Goal: Task Accomplishment & Management: Use online tool/utility

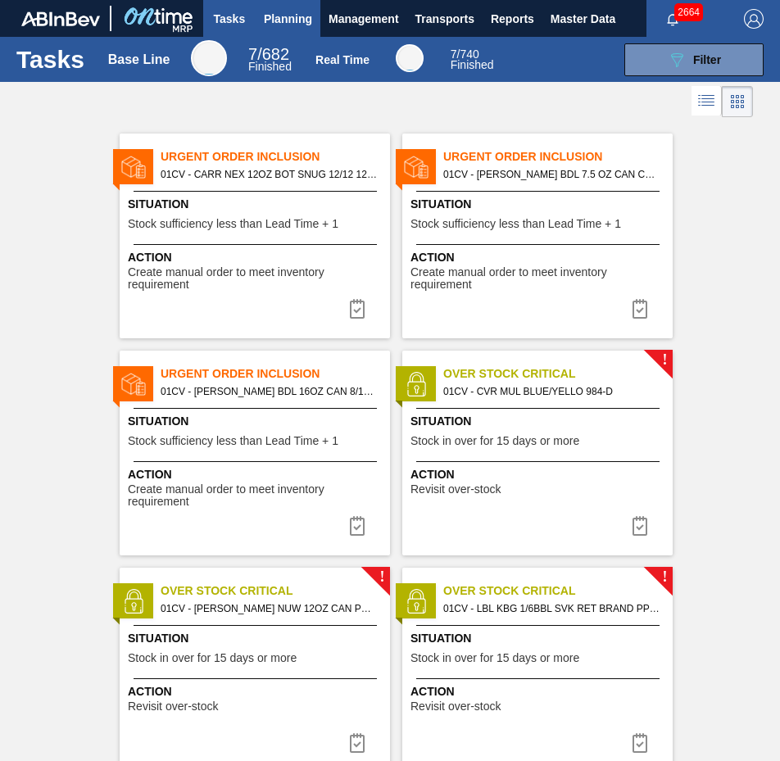
click at [286, 23] on span "Planning" at bounding box center [288, 19] width 48 height 20
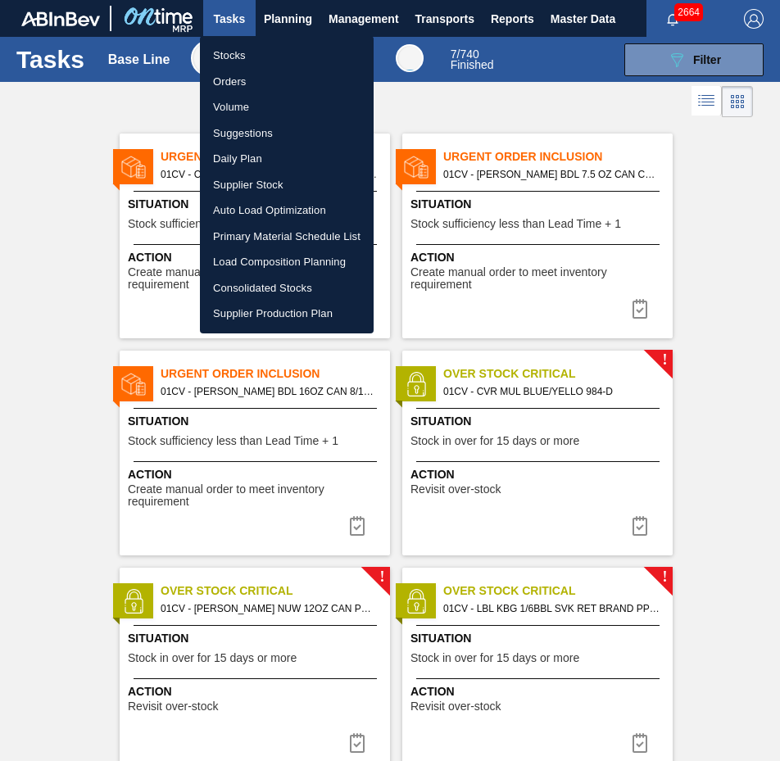
click at [263, 54] on li "Stocks" at bounding box center [287, 56] width 174 height 26
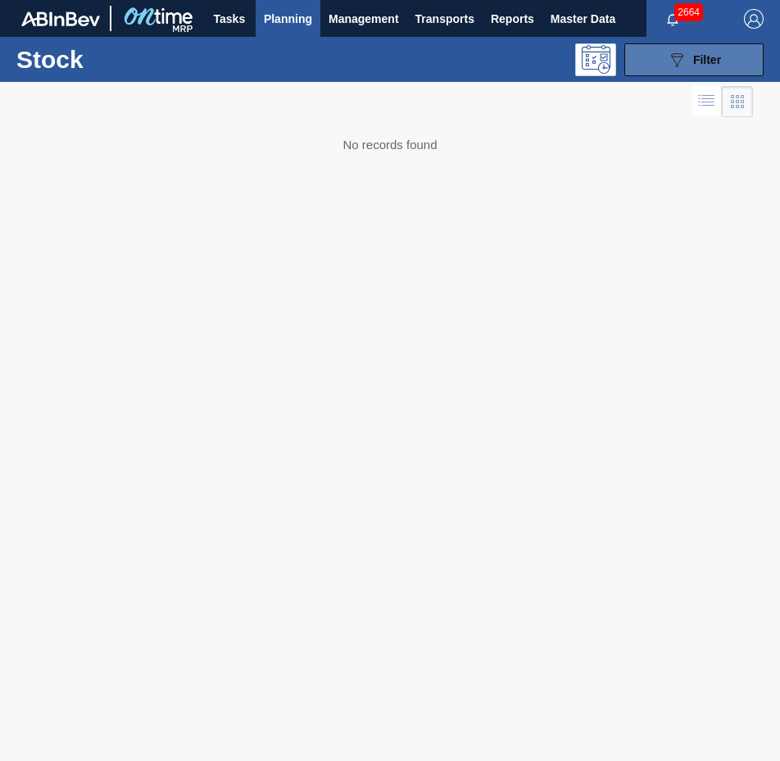
click at [738, 65] on button "089F7B8B-B2A5-4AFE-B5C0-19BA573D28AC Filter" at bounding box center [693, 59] width 139 height 33
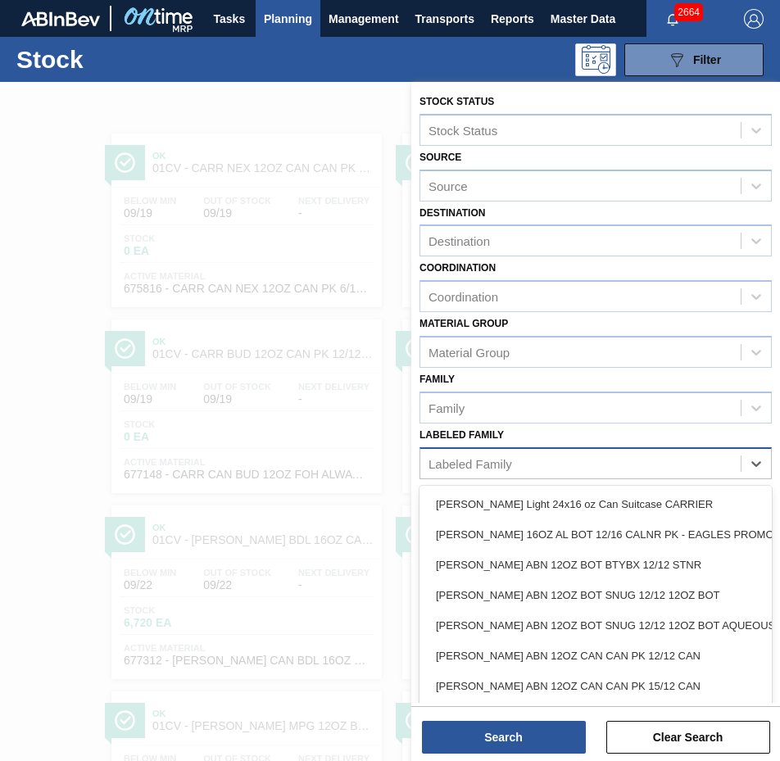
click at [581, 464] on div "Labeled Family" at bounding box center [580, 463] width 320 height 24
click at [577, 454] on div "Labeled Family" at bounding box center [580, 463] width 320 height 24
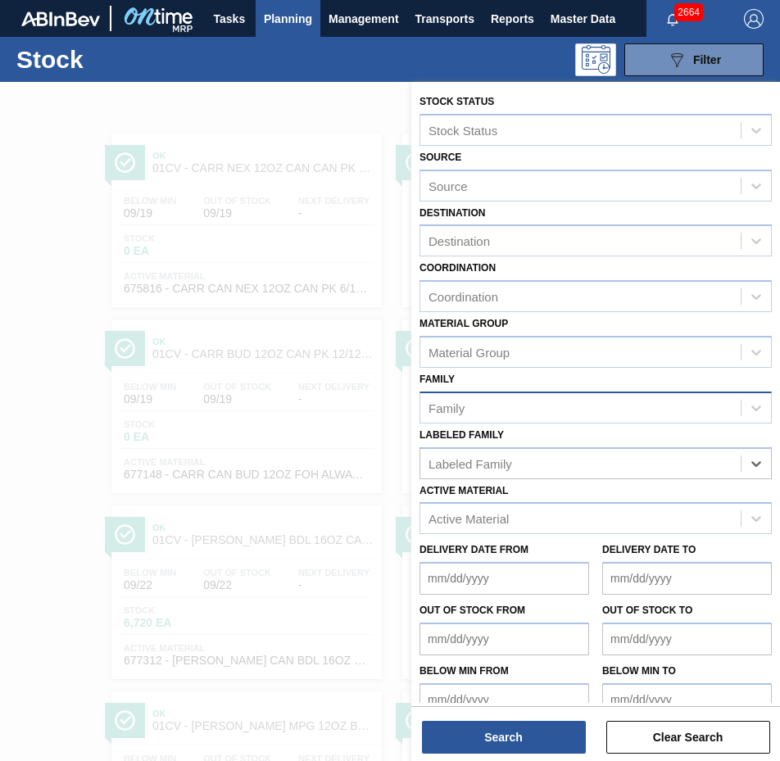
click at [534, 399] on div "Family" at bounding box center [580, 408] width 320 height 24
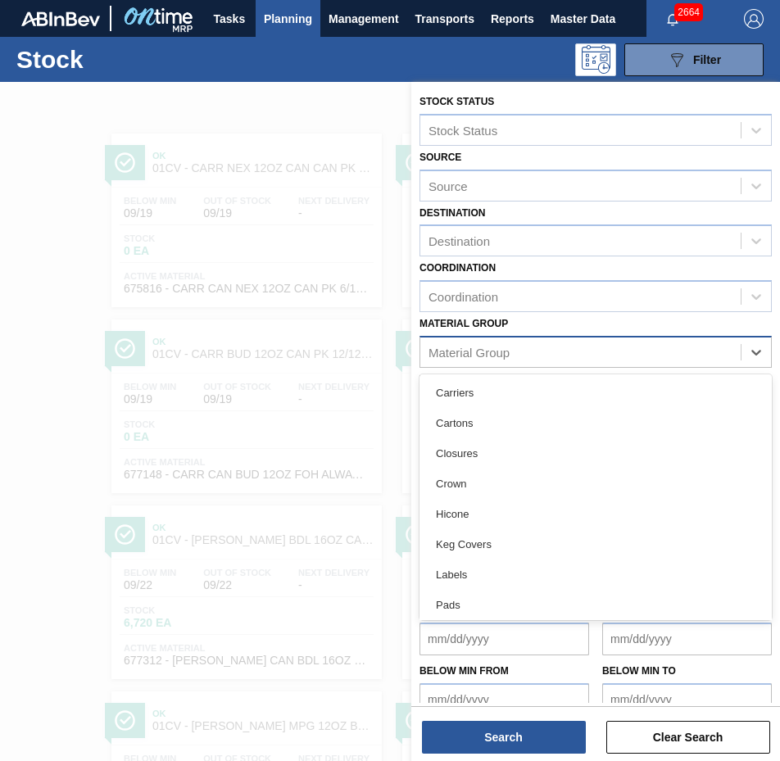
click at [491, 356] on div "Material Group" at bounding box center [468, 352] width 81 height 14
click at [501, 346] on div "Material Group" at bounding box center [468, 352] width 81 height 14
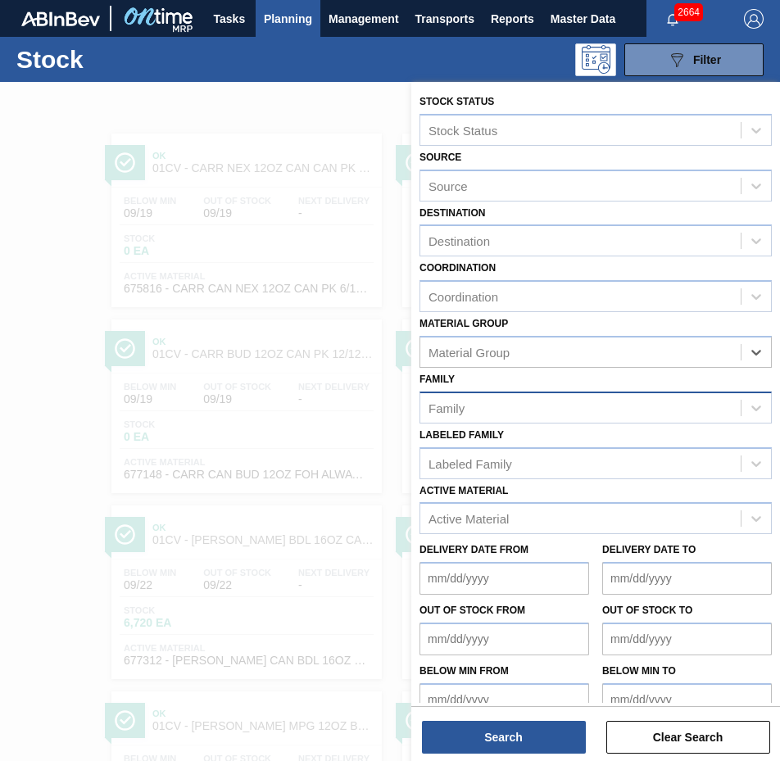
click at [523, 413] on div "Family" at bounding box center [580, 408] width 320 height 24
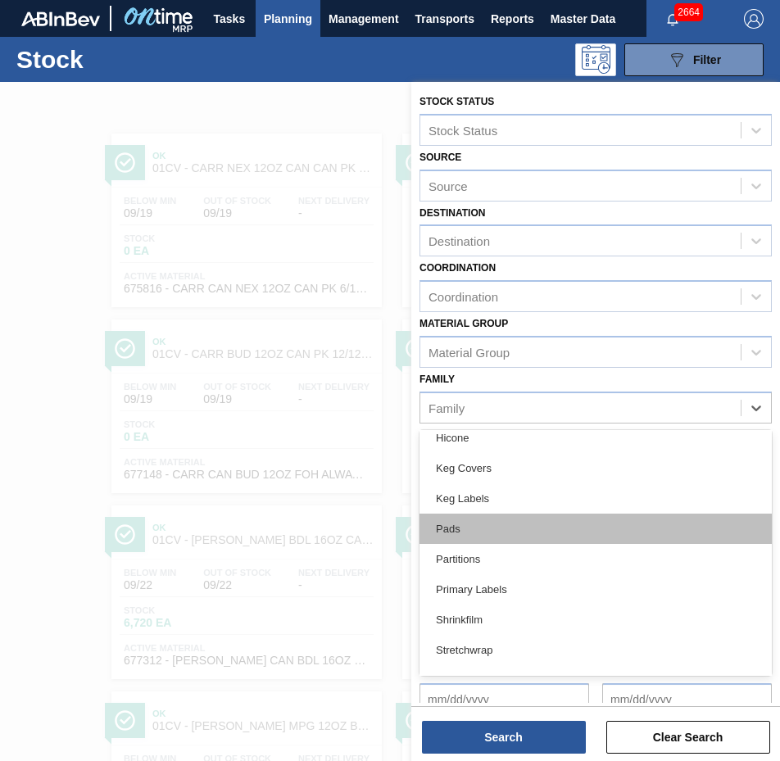
scroll to position [194, 0]
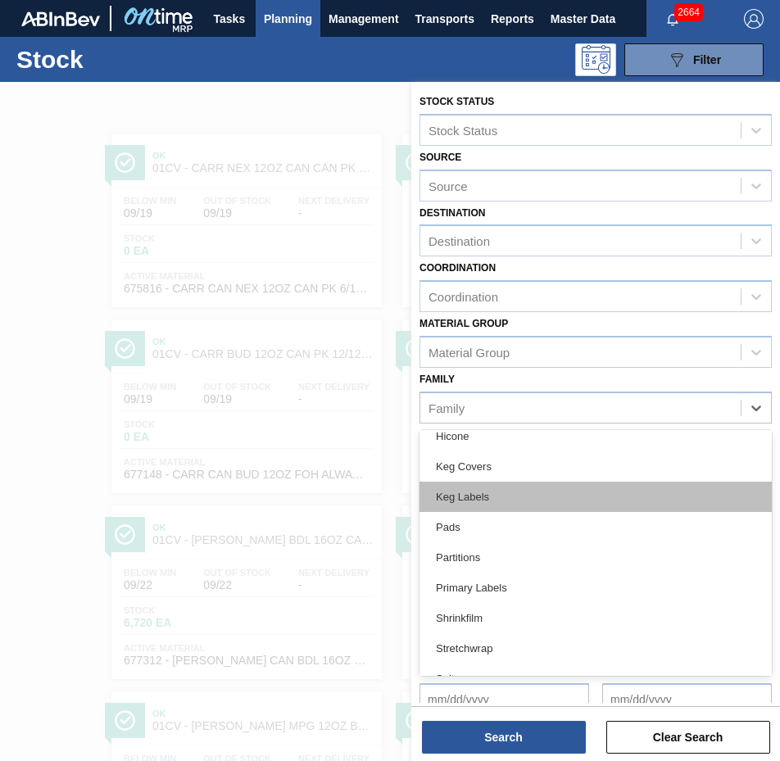
click at [495, 491] on div "Keg Labels" at bounding box center [595, 497] width 352 height 30
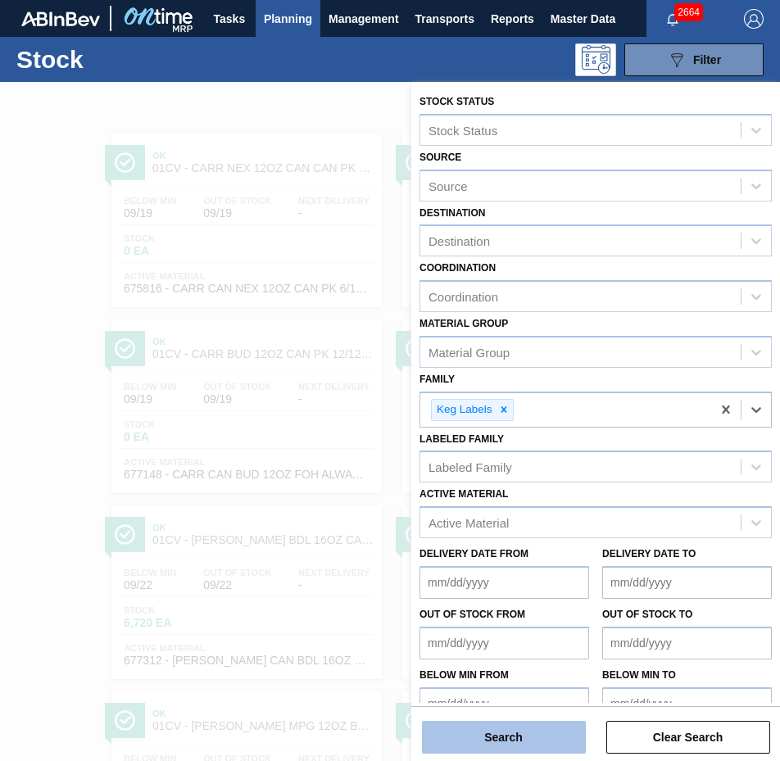
click at [505, 739] on button "Search" at bounding box center [504, 737] width 164 height 33
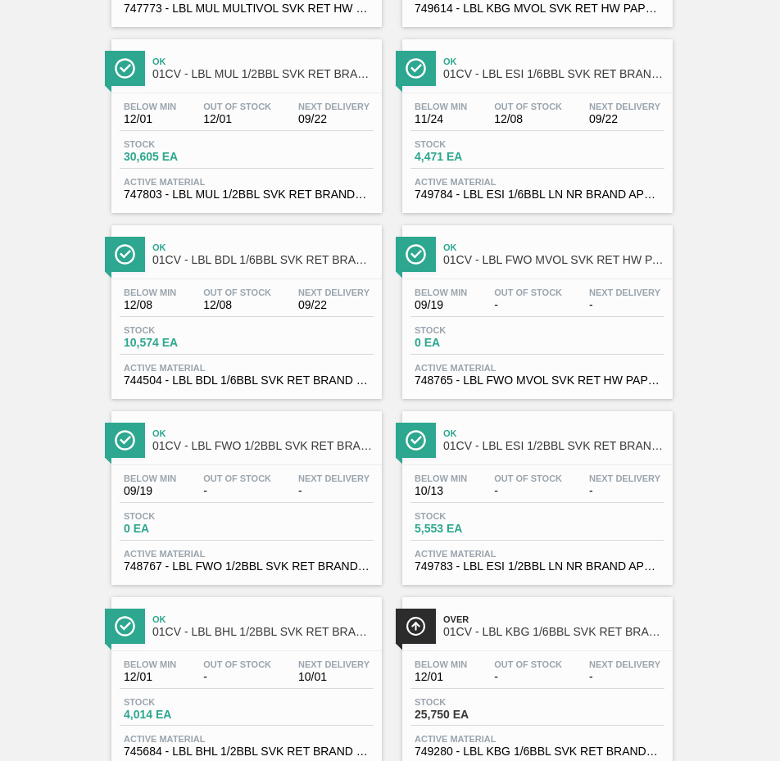
scroll to position [1209, 0]
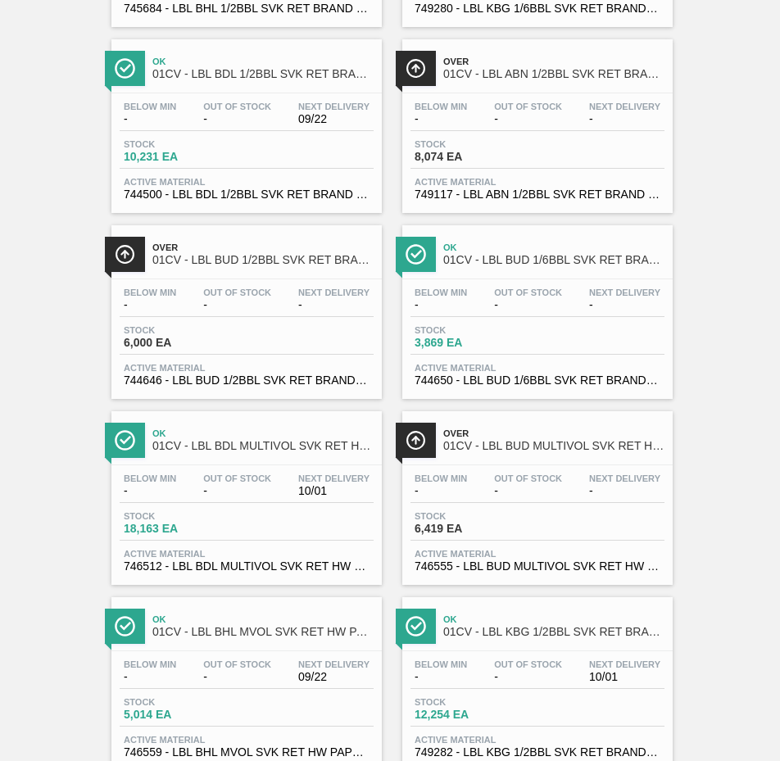
click at [545, 282] on div "Below Min - Out Of Stock - Next Delivery - Stock 3,869 EA Active Material 74465…" at bounding box center [537, 334] width 270 height 111
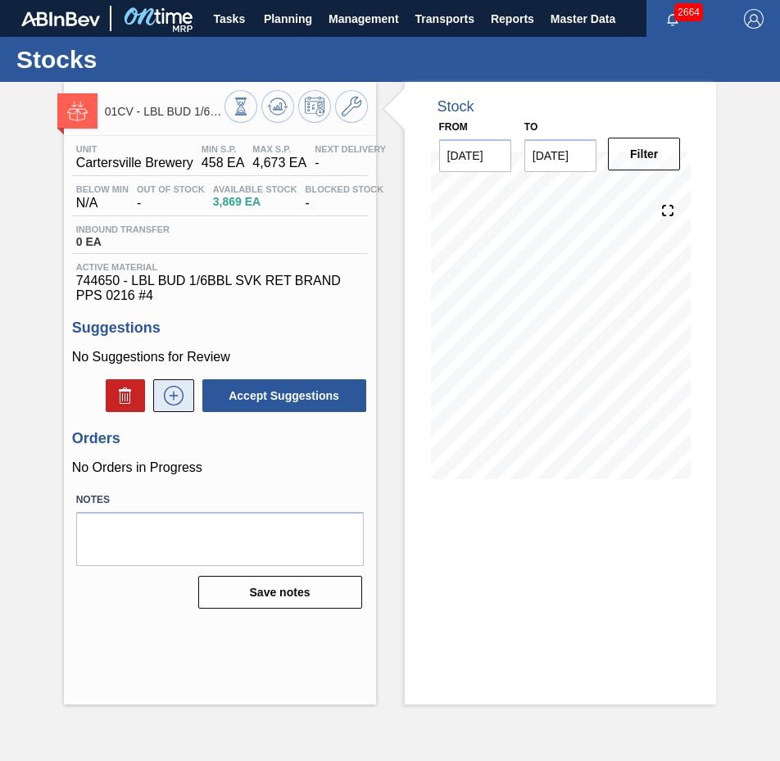
click at [175, 392] on icon at bounding box center [174, 396] width 26 height 20
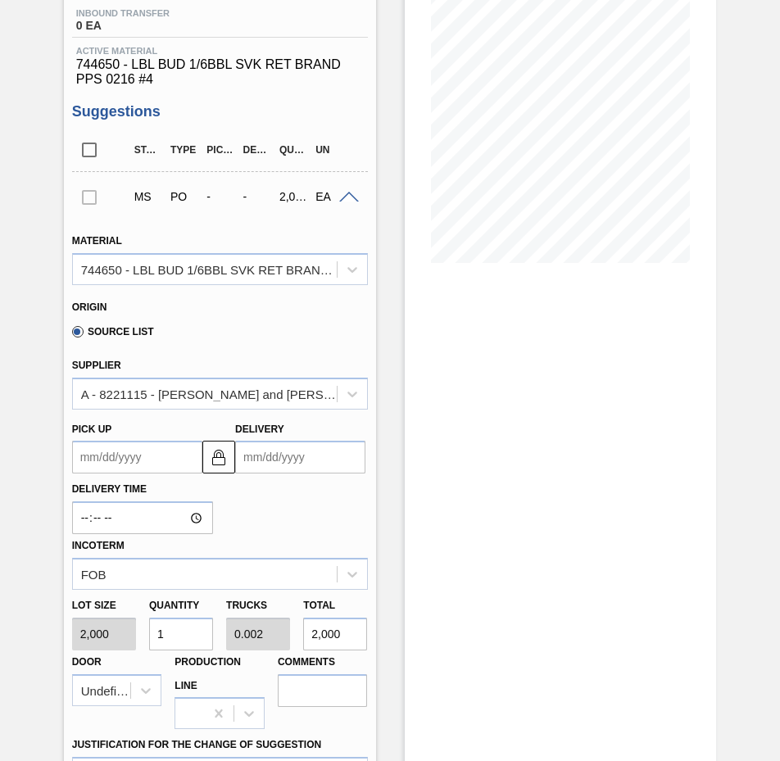
scroll to position [233, 0]
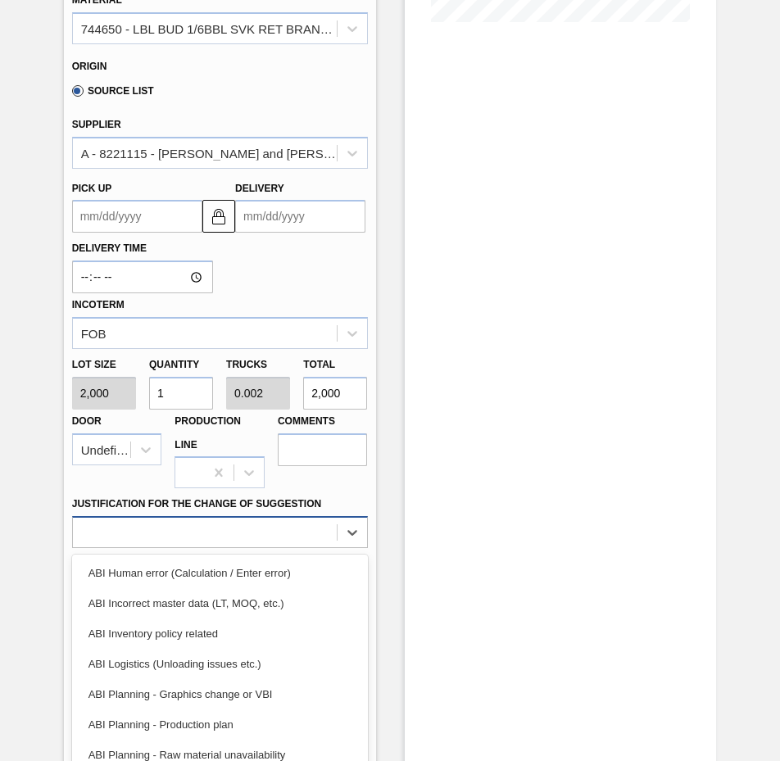
click at [219, 527] on div "option ABI Human error (Calculation / Enter error) focused, 1 of 18. 18 results…" at bounding box center [220, 532] width 296 height 32
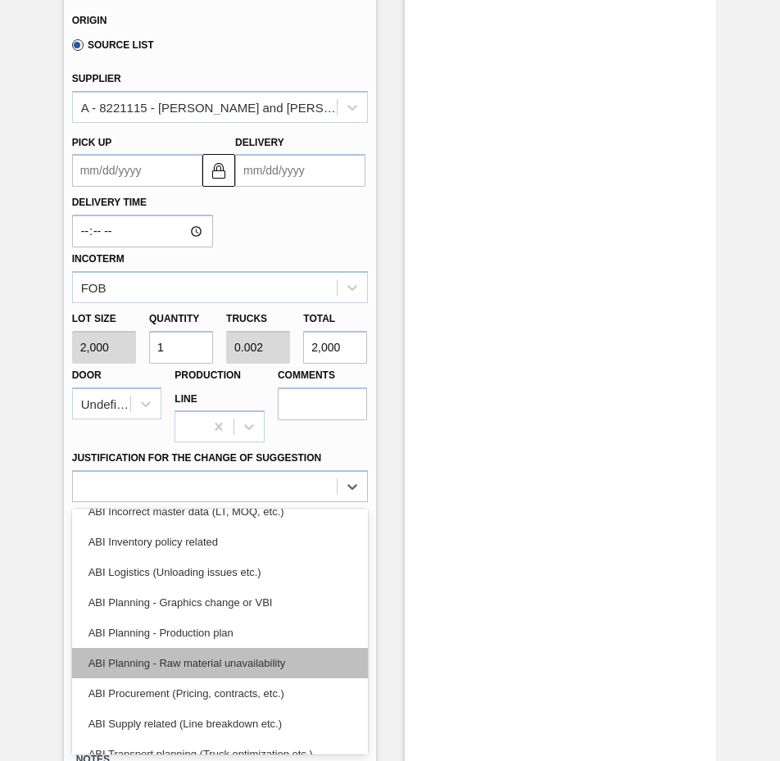
scroll to position [97, 0]
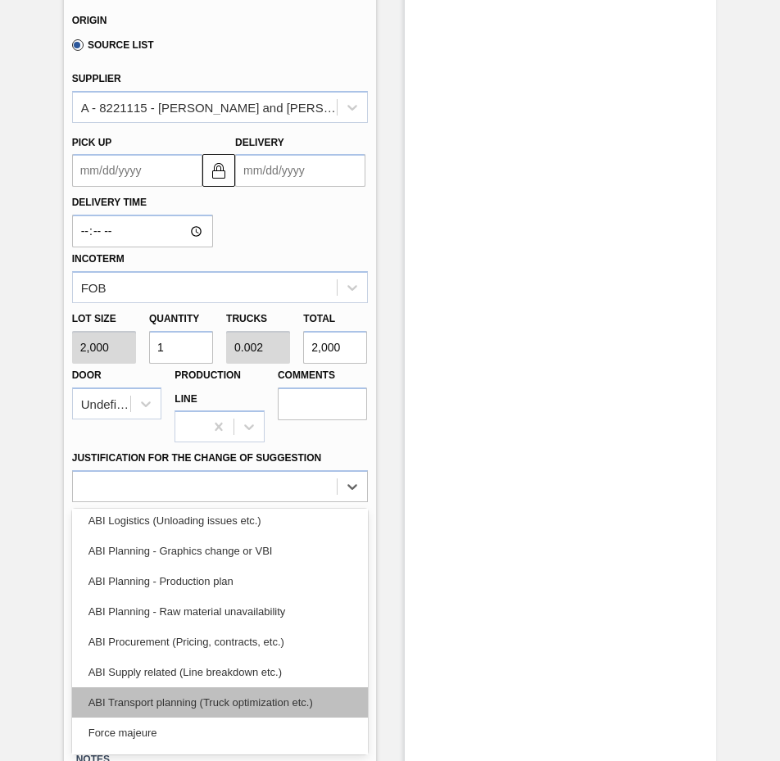
click at [259, 694] on div "ABI Transport planning (Truck optimization etc.)" at bounding box center [220, 702] width 296 height 30
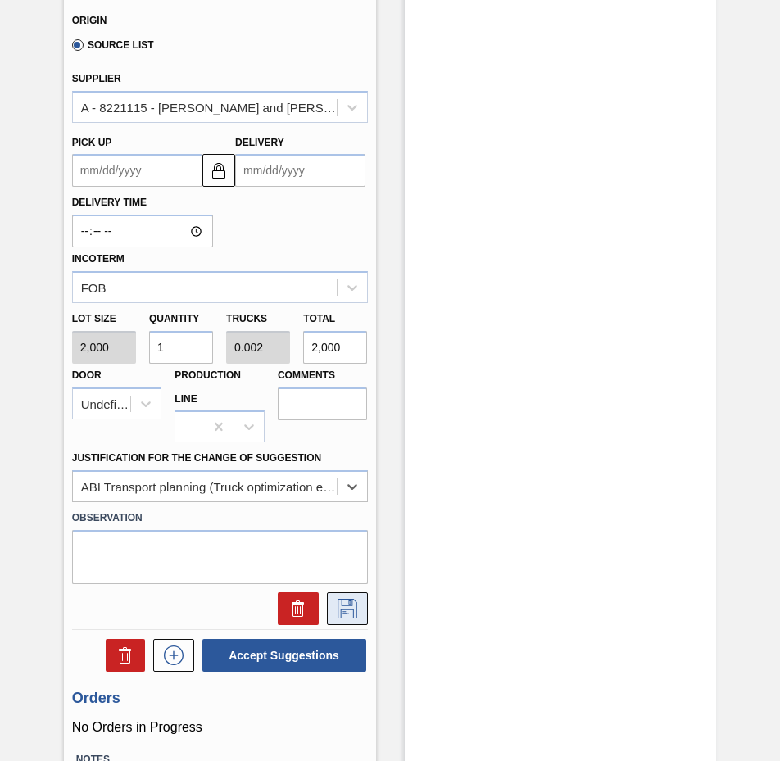
click at [342, 618] on icon at bounding box center [347, 609] width 20 height 20
click at [310, 179] on input "Delivery" at bounding box center [300, 170] width 130 height 33
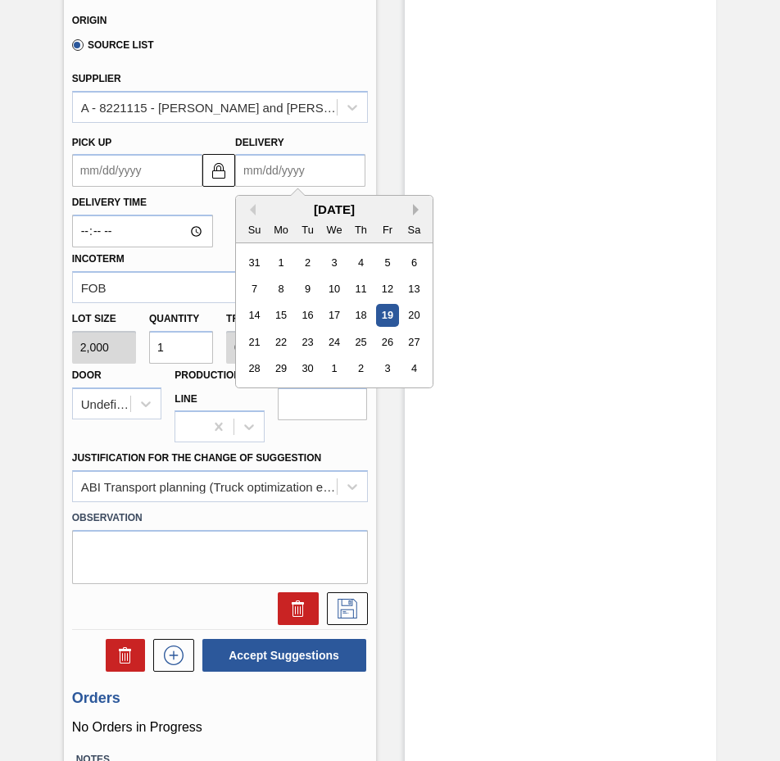
click at [422, 210] on button "Next Month" at bounding box center [418, 209] width 11 height 11
click at [278, 310] on div "13" at bounding box center [281, 316] width 22 height 22
type up104460473 "[DATE]"
type input "[DATE]"
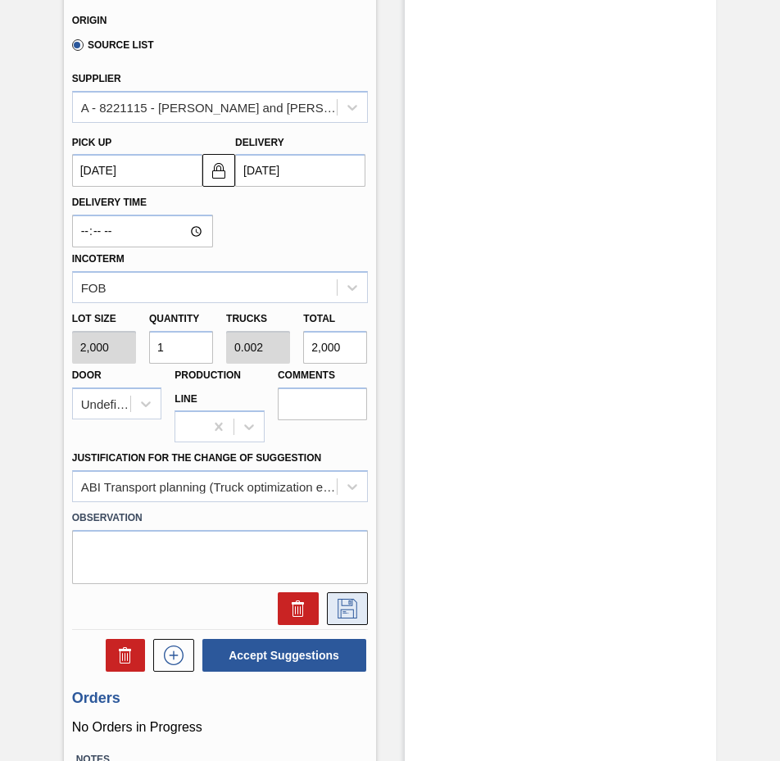
click at [360, 609] on button at bounding box center [347, 608] width 41 height 33
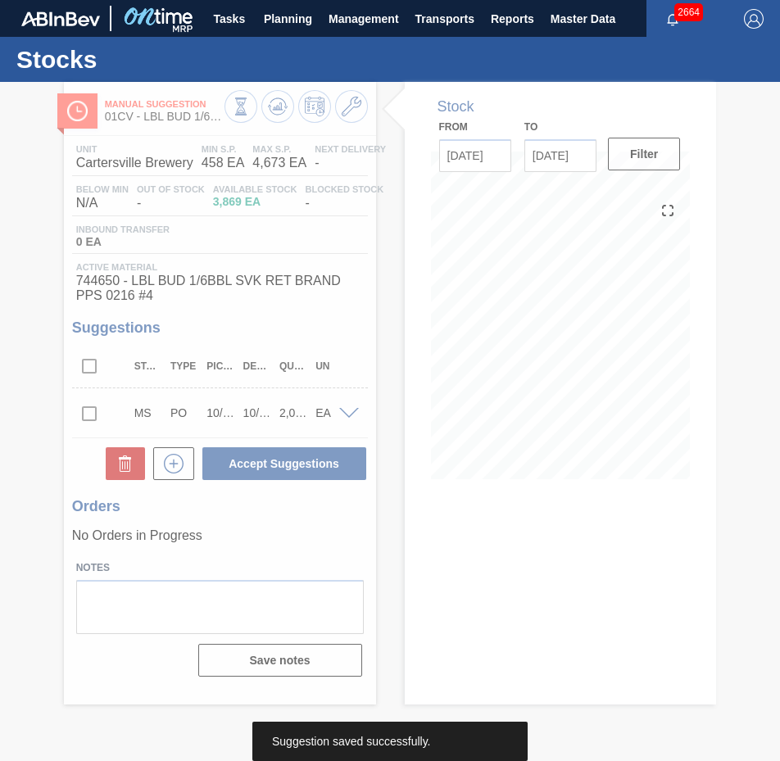
scroll to position [0, 0]
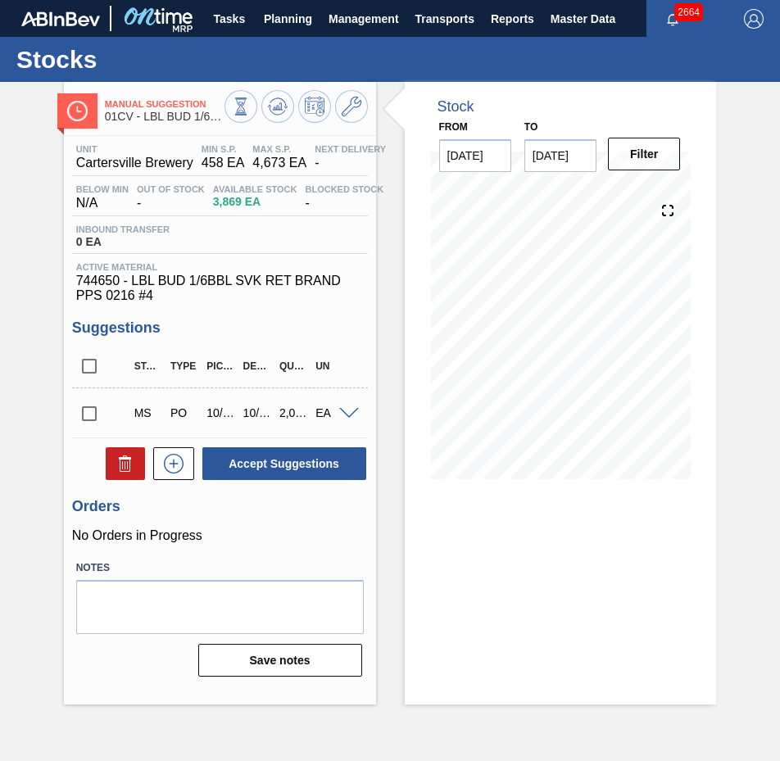
click at [91, 408] on input "checkbox" at bounding box center [89, 413] width 34 height 34
click at [265, 463] on button "Accept Suggestions" at bounding box center [284, 463] width 164 height 33
checkbox input "false"
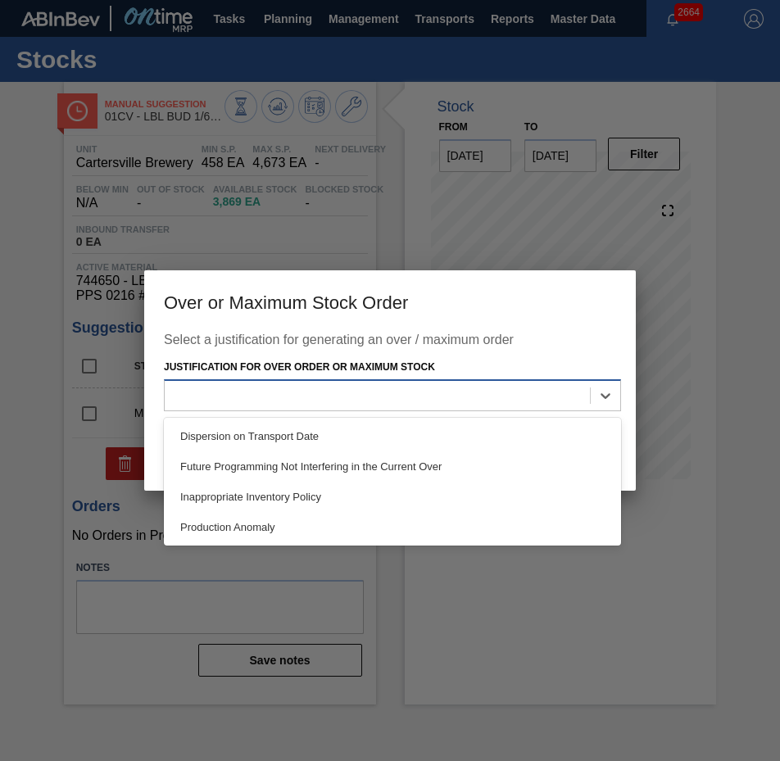
click at [434, 401] on div at bounding box center [377, 395] width 425 height 24
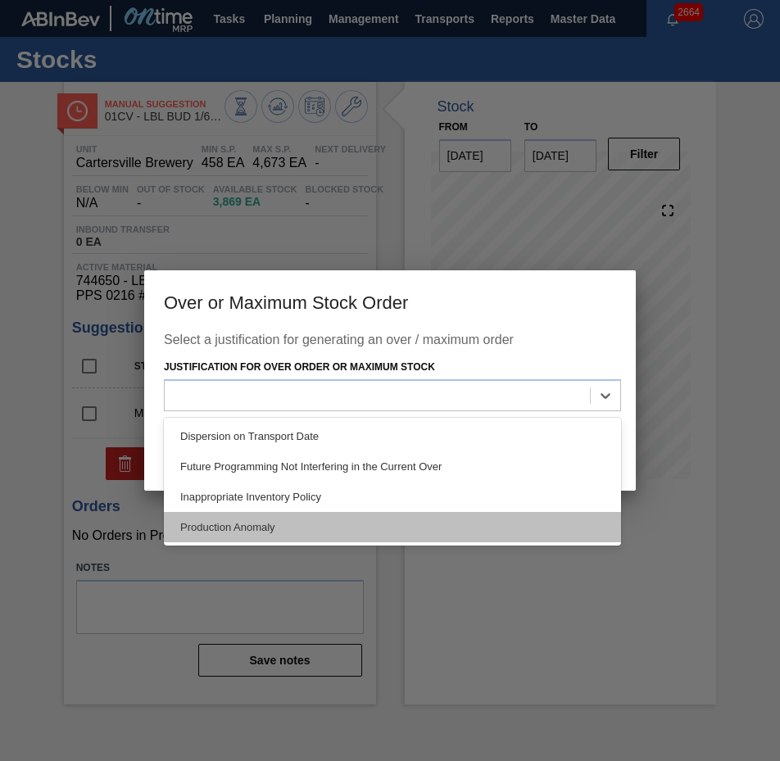
click at [448, 513] on div "Production Anomaly" at bounding box center [392, 527] width 457 height 30
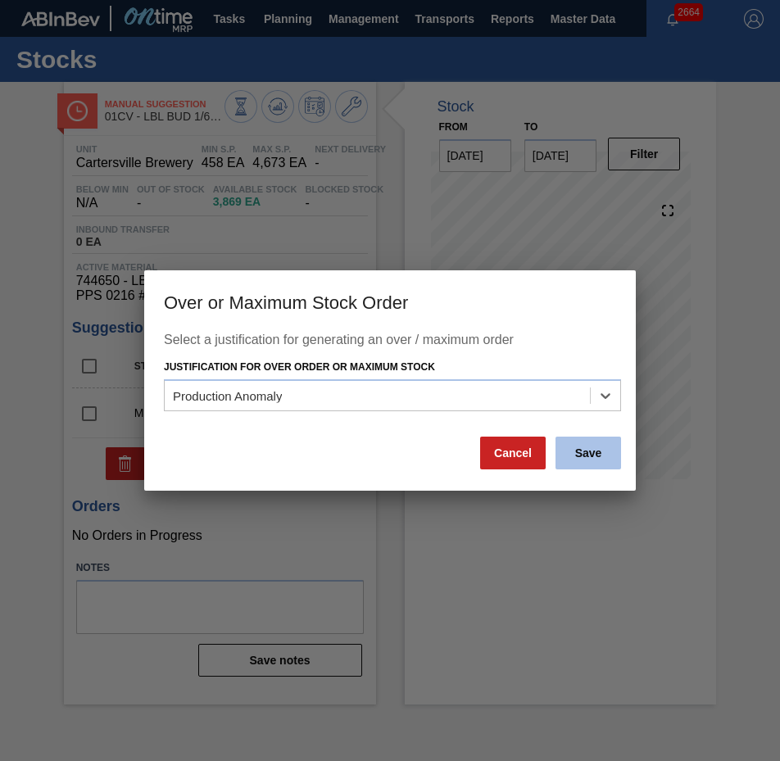
click at [579, 461] on button "Save" at bounding box center [588, 453] width 66 height 33
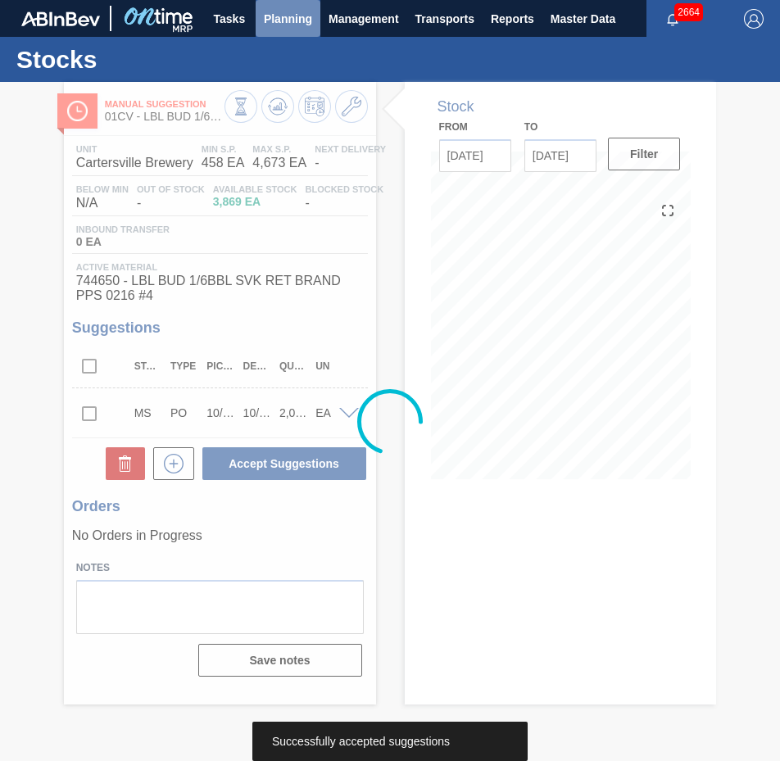
click at [270, 25] on span "Planning" at bounding box center [288, 19] width 48 height 20
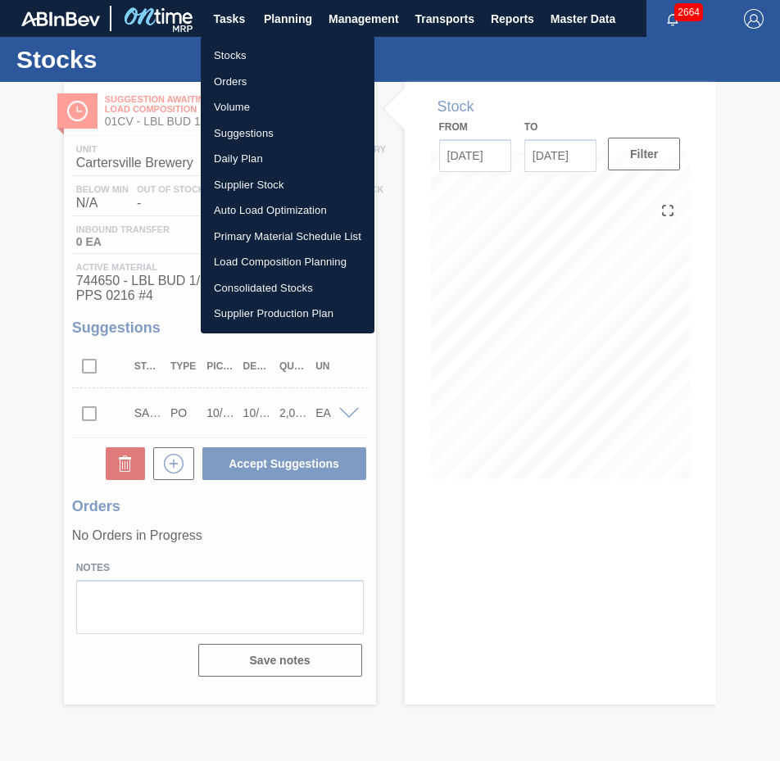
click at [274, 52] on li "Stocks" at bounding box center [288, 56] width 174 height 26
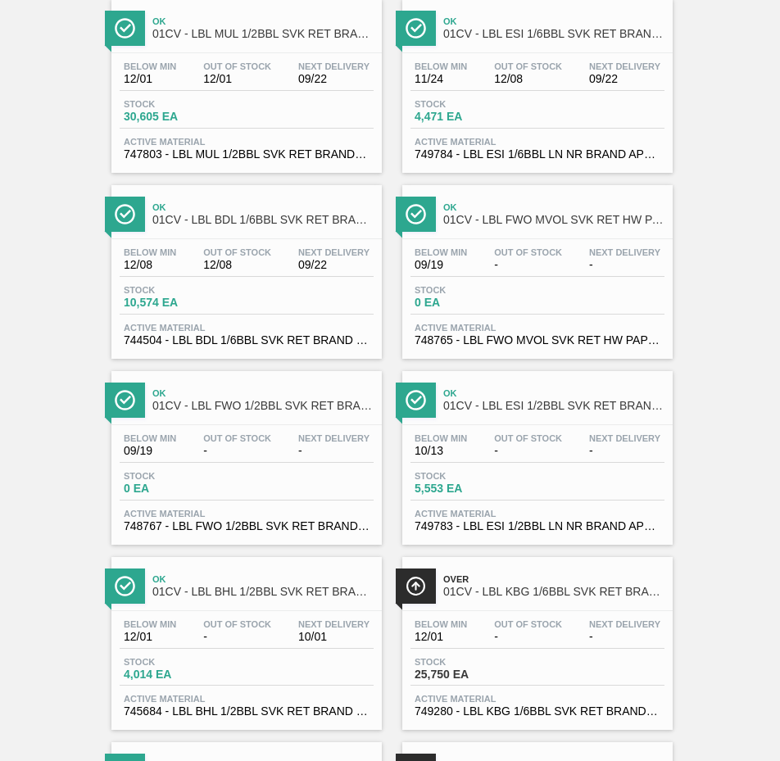
scroll to position [507, 0]
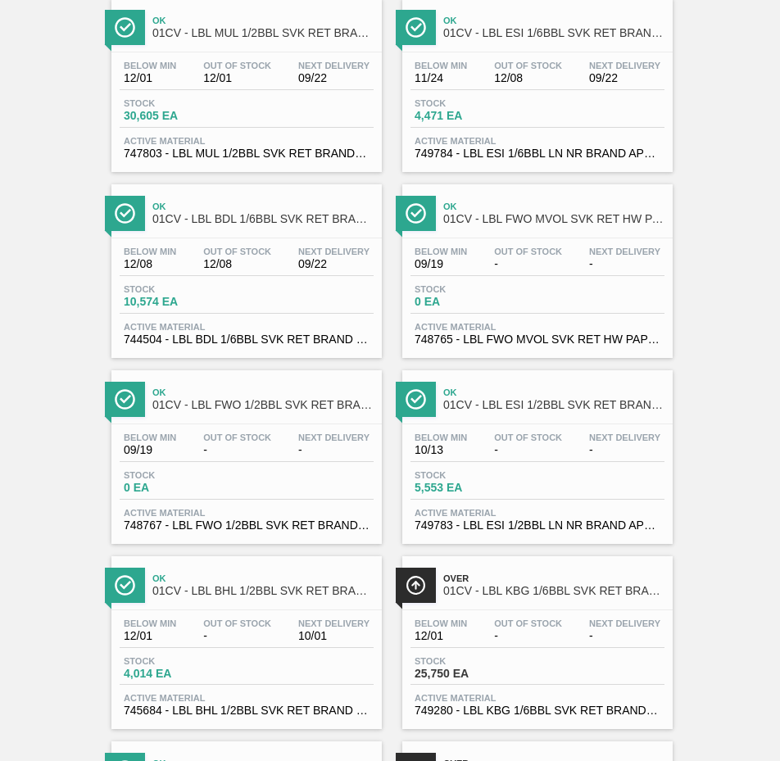
click at [228, 645] on div "Below Min 12/01 Out Of Stock - Next Delivery 10/01" at bounding box center [247, 632] width 254 height 29
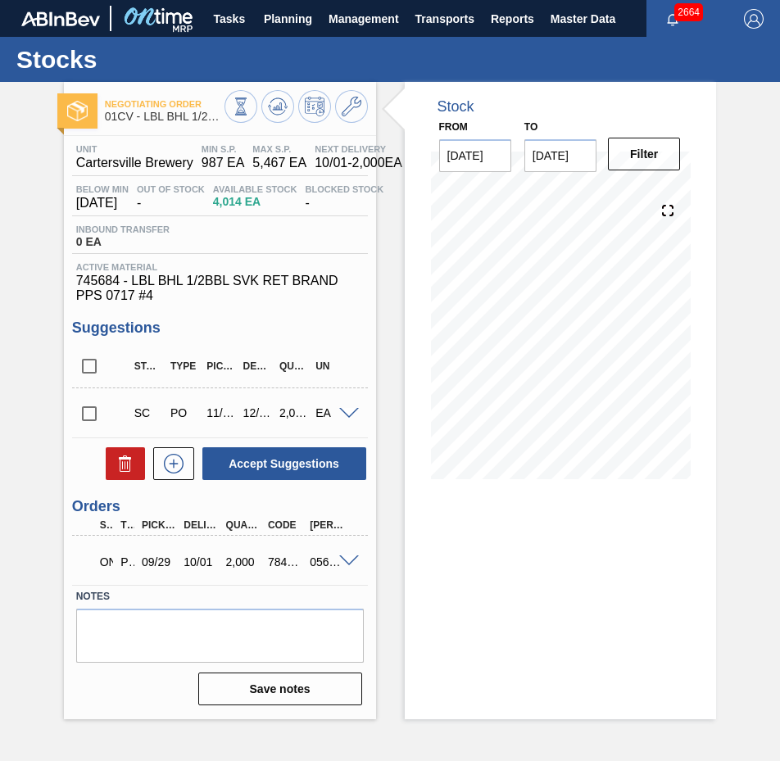
click at [86, 412] on input "checkbox" at bounding box center [89, 413] width 34 height 34
click at [248, 460] on button "Accept Suggestions" at bounding box center [284, 463] width 164 height 33
checkbox input "false"
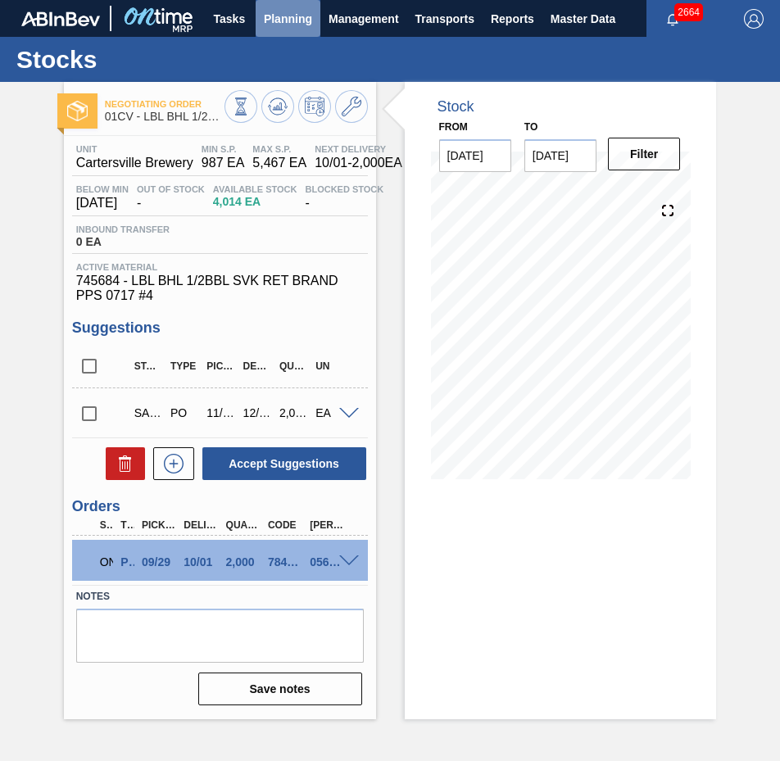
click at [278, 29] on button "Planning" at bounding box center [288, 18] width 65 height 37
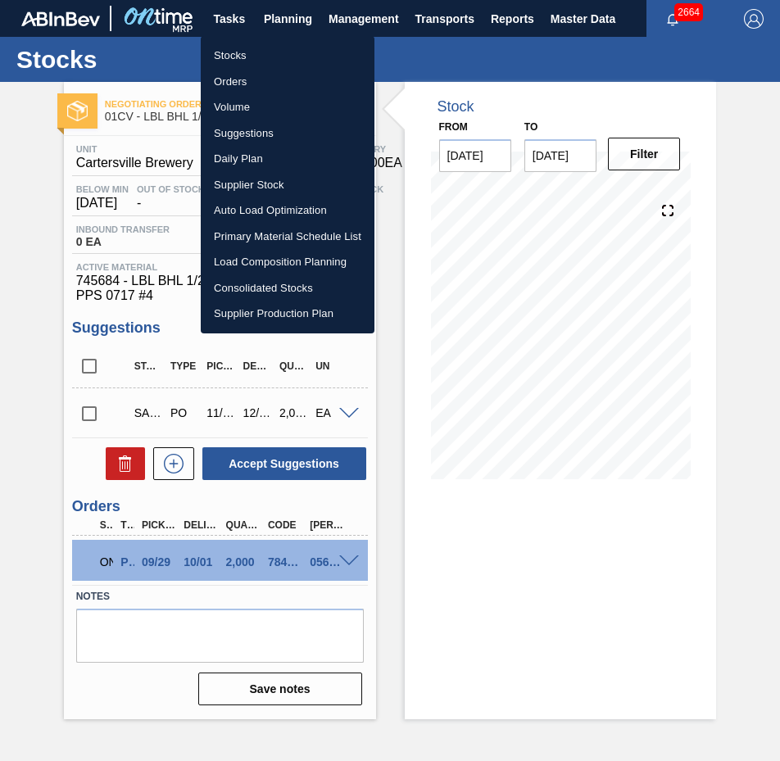
click at [274, 58] on li "Stocks" at bounding box center [288, 56] width 174 height 26
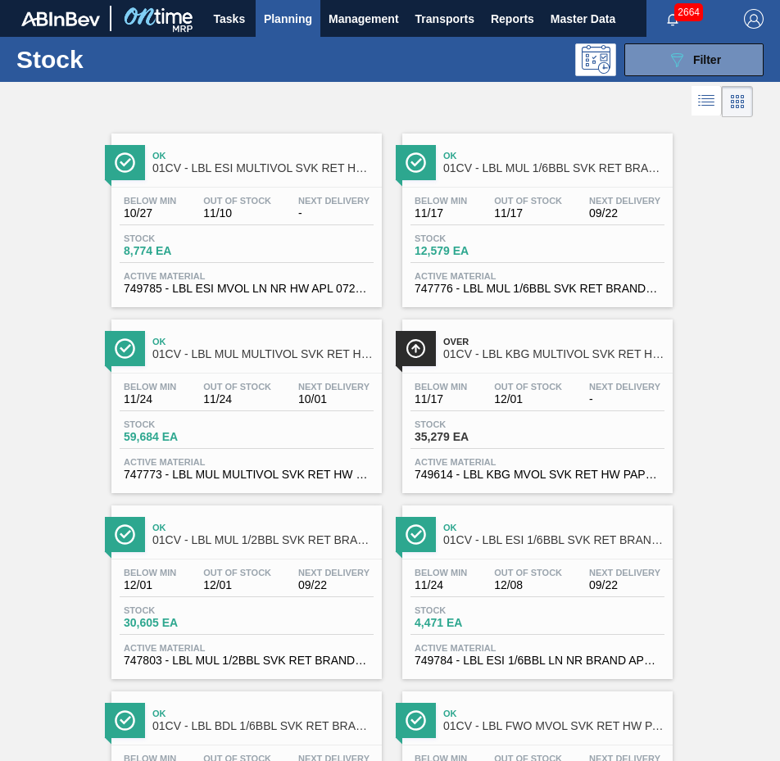
click at [496, 254] on span "12,579 EA" at bounding box center [471, 251] width 115 height 12
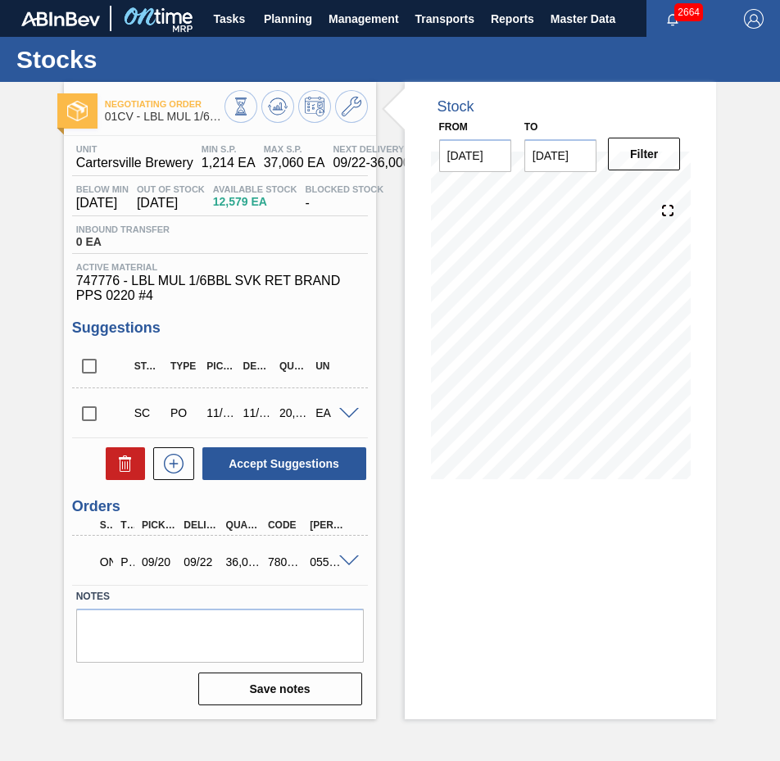
click at [90, 419] on input "checkbox" at bounding box center [89, 413] width 34 height 34
click at [234, 454] on button "Accept Suggestions" at bounding box center [284, 463] width 164 height 33
checkbox input "false"
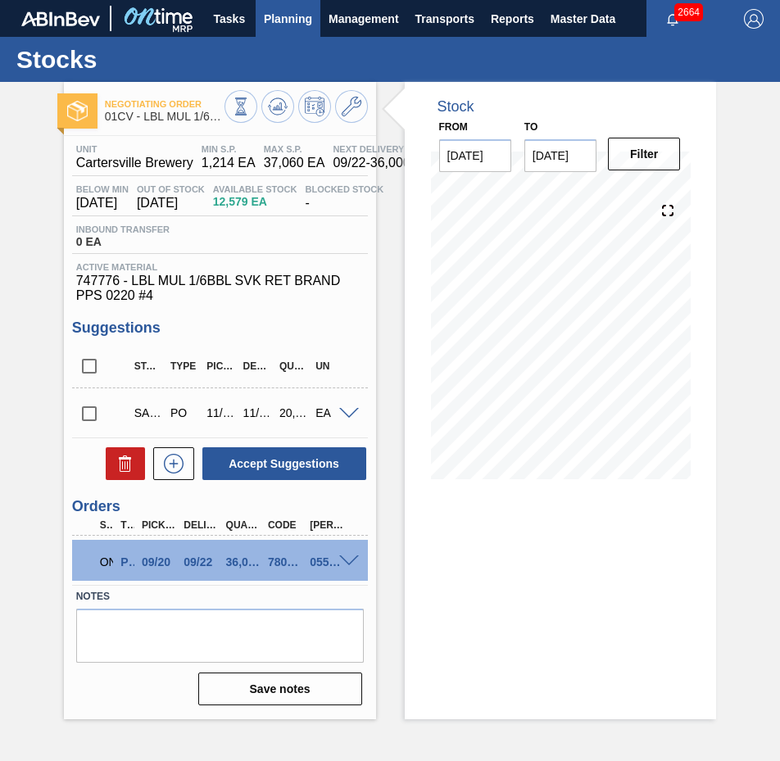
click at [287, 33] on button "Planning" at bounding box center [288, 18] width 65 height 37
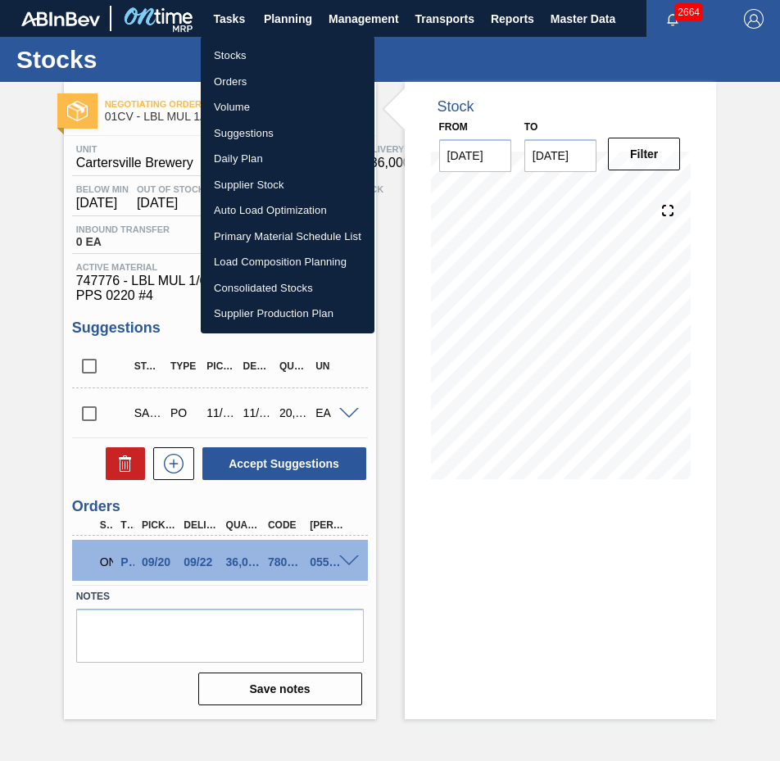
click at [283, 50] on li "Stocks" at bounding box center [288, 56] width 174 height 26
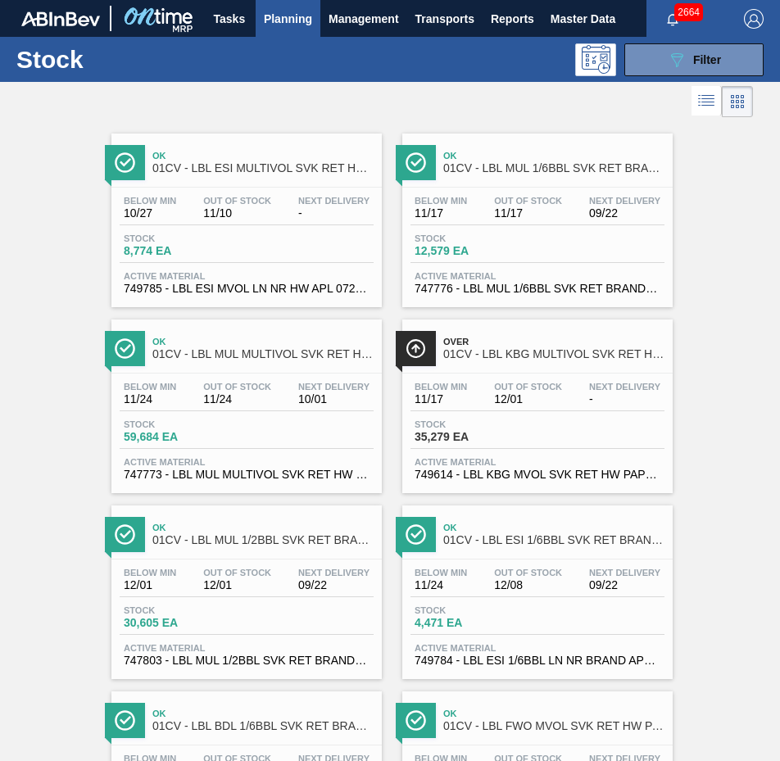
click at [229, 407] on div "Below Min 11/24 Out Of Stock 11/24 Next Delivery 10/01" at bounding box center [247, 396] width 254 height 29
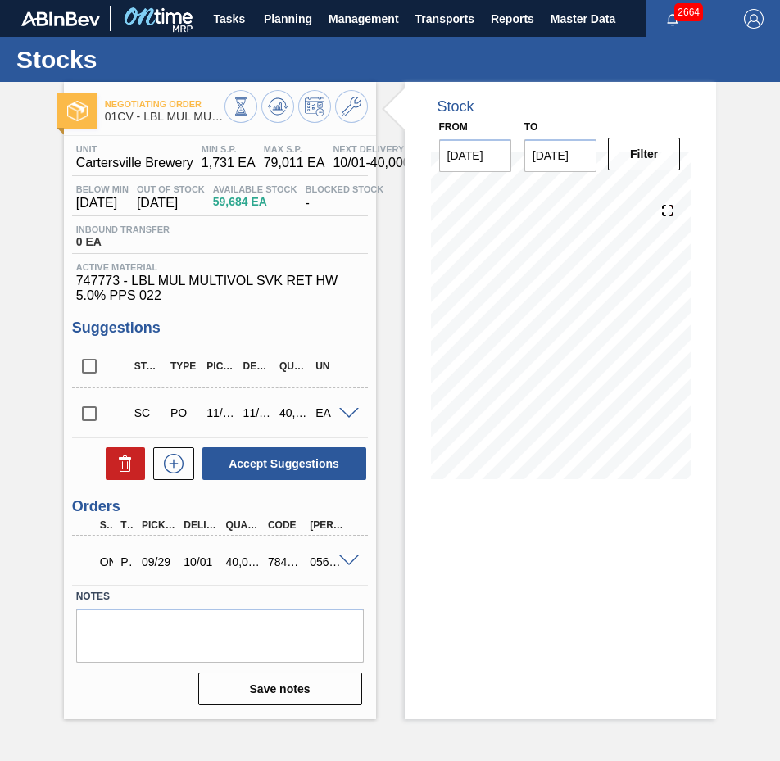
click at [95, 410] on input "checkbox" at bounding box center [89, 413] width 34 height 34
click at [275, 455] on button "Accept Suggestions" at bounding box center [284, 463] width 164 height 33
checkbox input "false"
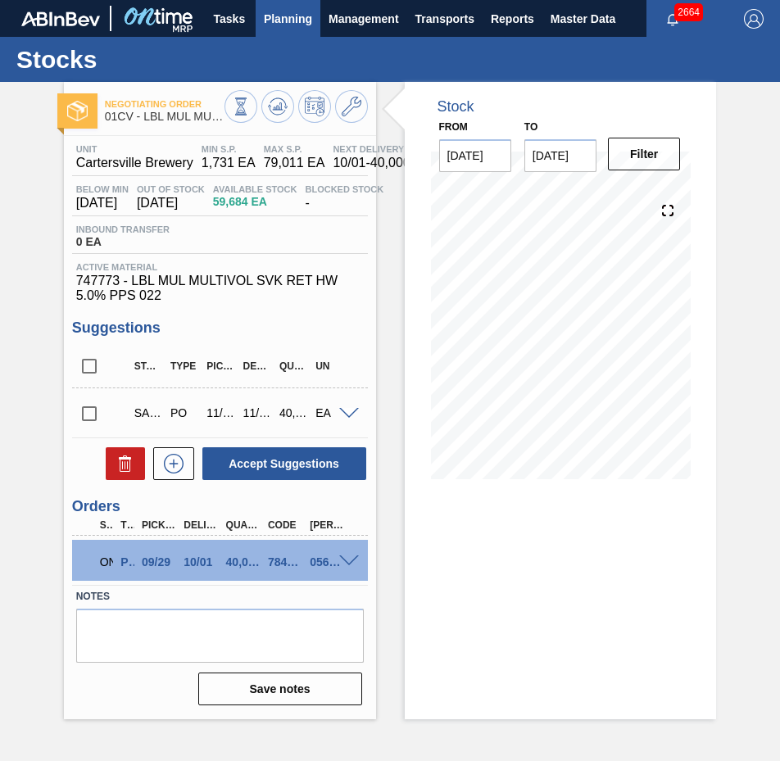
click at [277, 27] on span "Planning" at bounding box center [288, 19] width 48 height 20
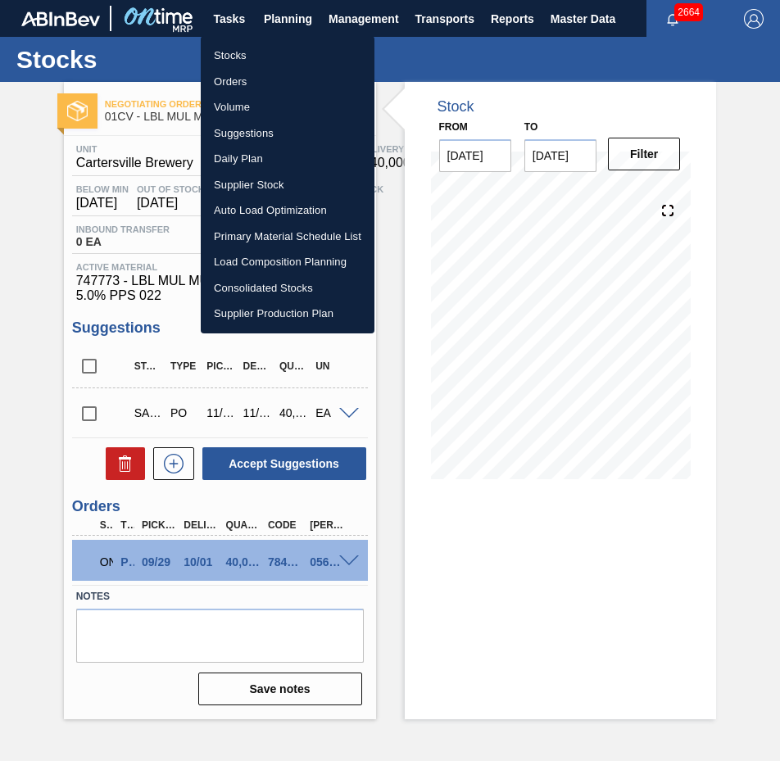
click at [240, 57] on li "Stocks" at bounding box center [288, 56] width 174 height 26
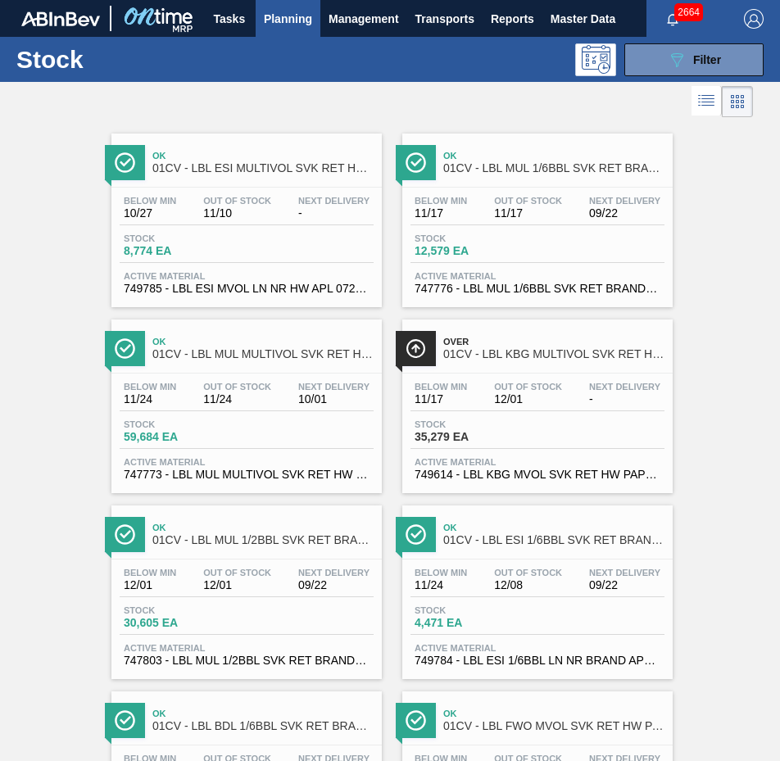
scroll to position [837, 0]
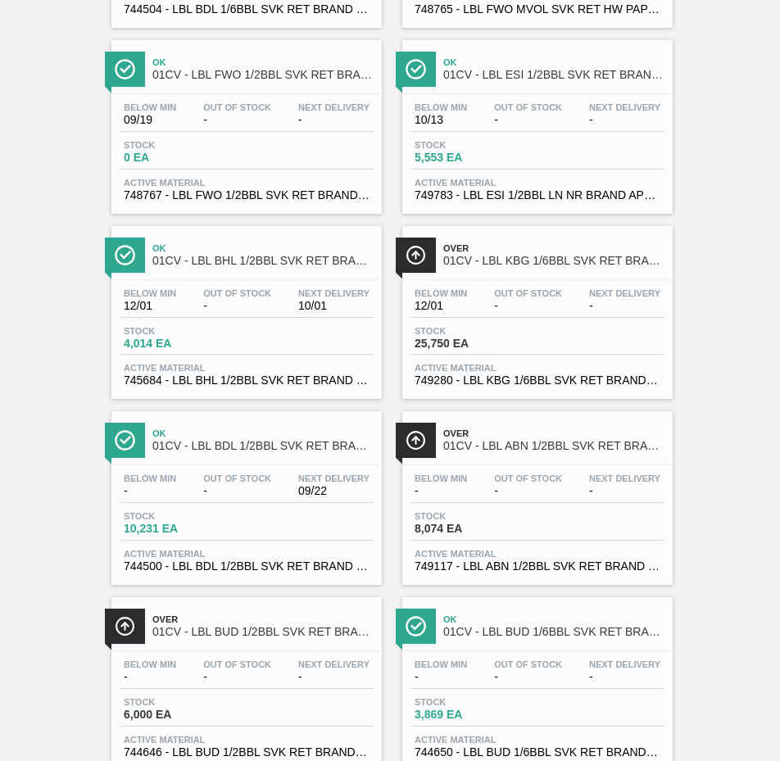
click at [495, 308] on span "-" at bounding box center [528, 306] width 68 height 12
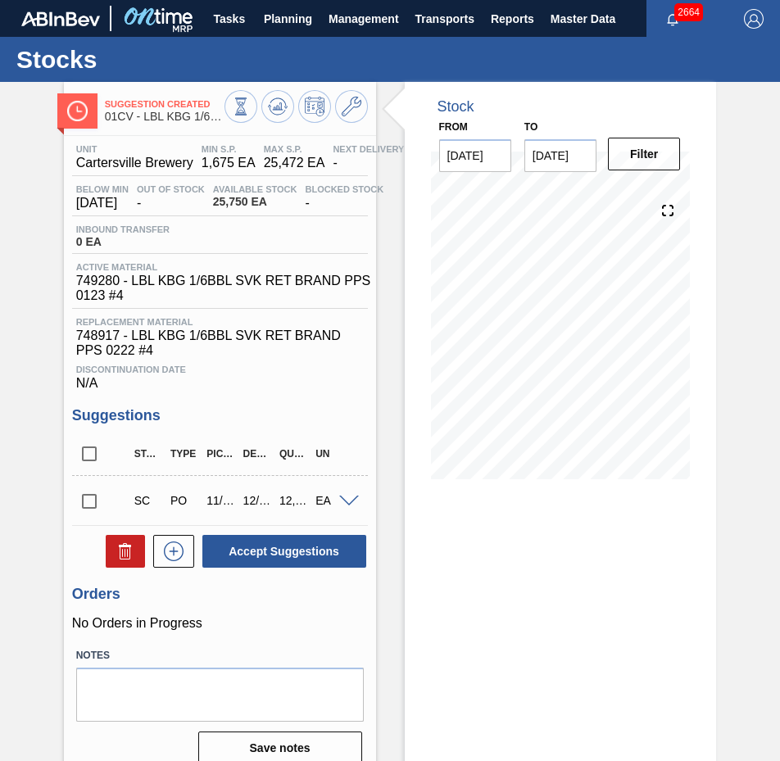
click at [85, 503] on input "checkbox" at bounding box center [89, 501] width 34 height 34
click at [274, 544] on button "Accept Suggestions" at bounding box center [284, 551] width 164 height 33
checkbox input "false"
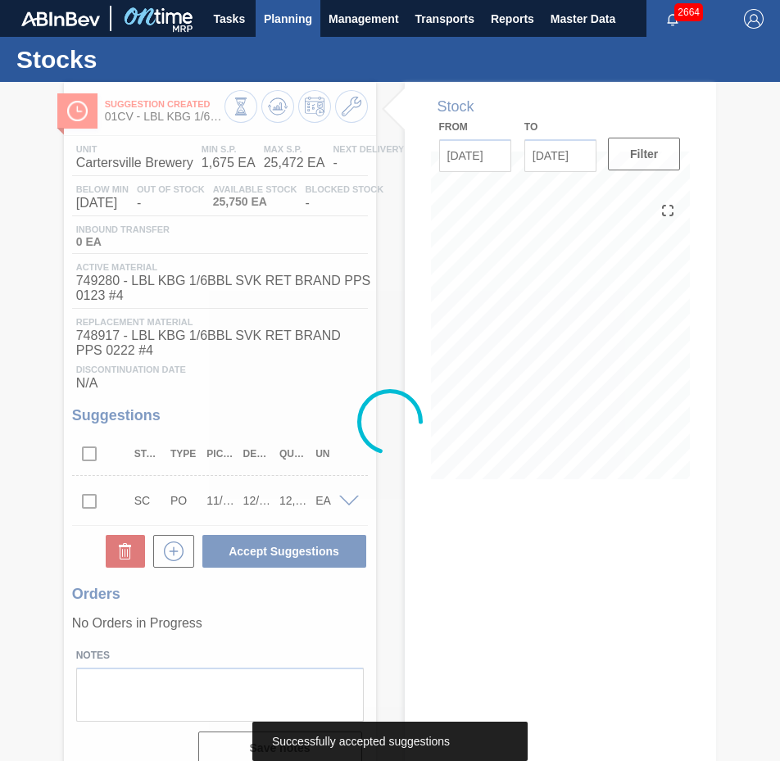
click at [289, 25] on span "Planning" at bounding box center [288, 19] width 48 height 20
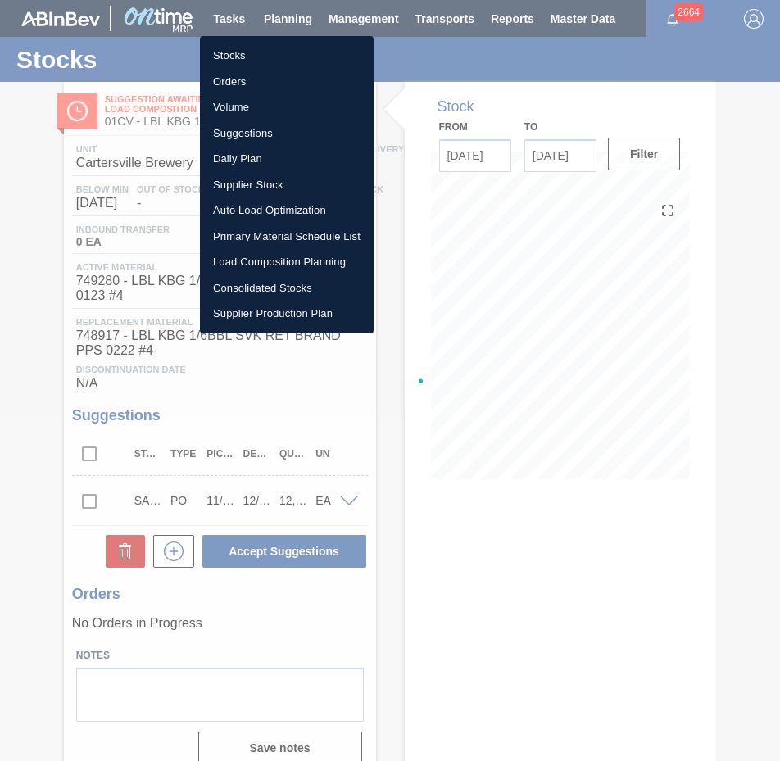
click at [247, 50] on li "Stocks" at bounding box center [287, 56] width 174 height 26
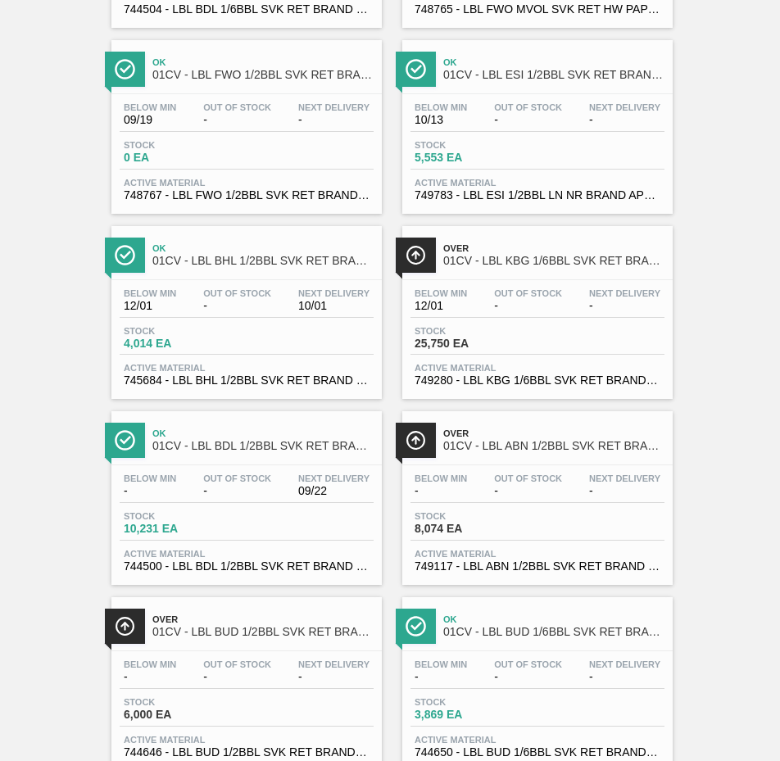
scroll to position [1581, 0]
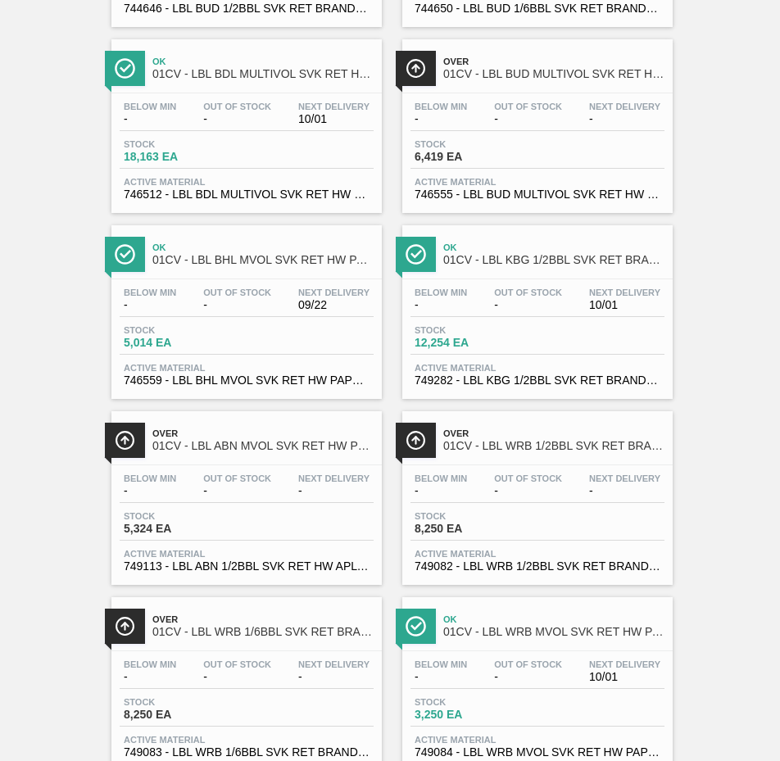
click at [495, 332] on span "Stock" at bounding box center [471, 330] width 115 height 10
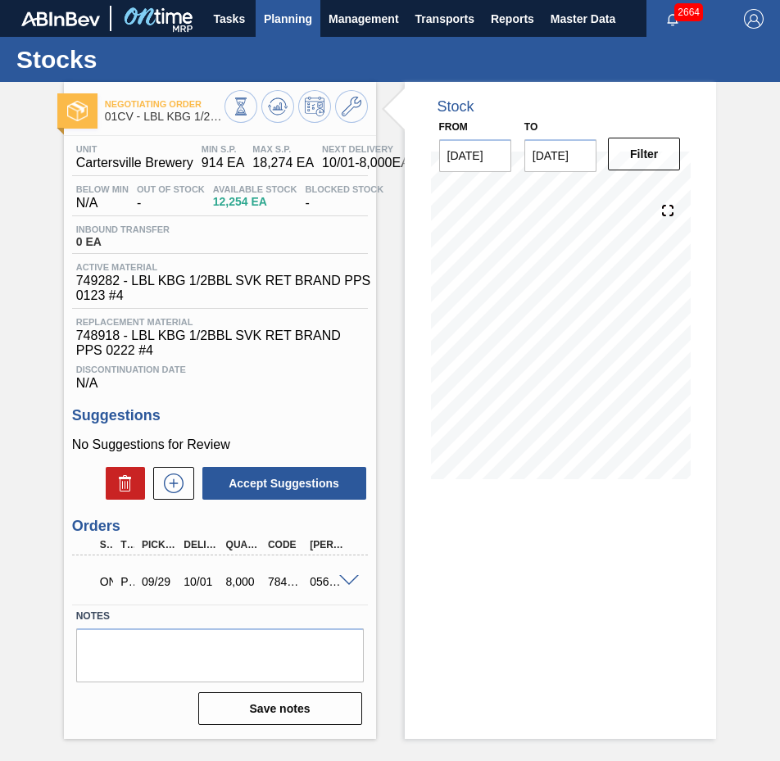
click at [297, 17] on span "Planning" at bounding box center [288, 19] width 48 height 20
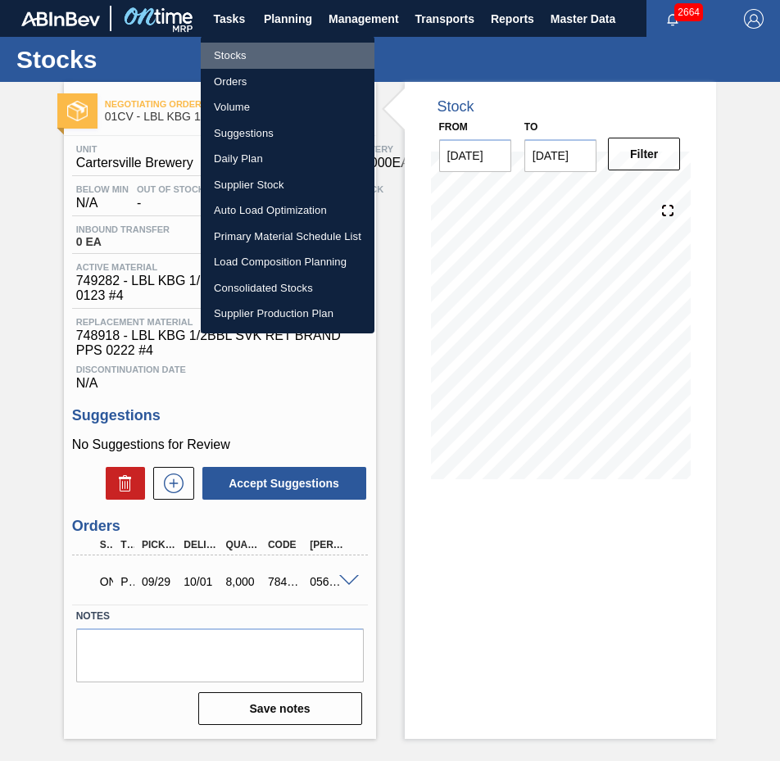
click at [276, 51] on li "Stocks" at bounding box center [288, 56] width 174 height 26
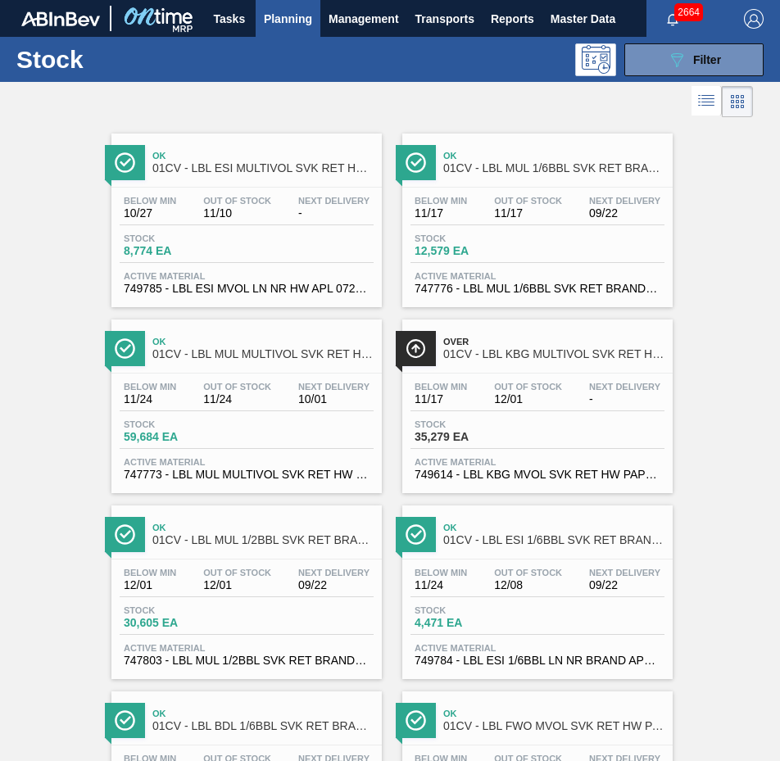
click at [259, 215] on span "11/10" at bounding box center [237, 213] width 68 height 12
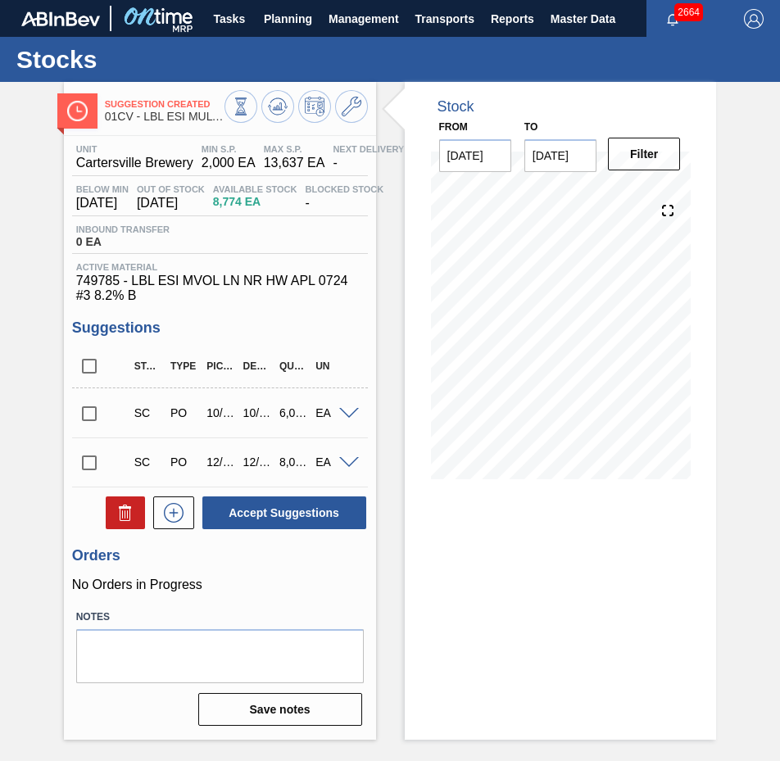
click at [86, 416] on input "checkbox" at bounding box center [89, 413] width 34 height 34
checkbox input "true"
click at [91, 440] on div "SC PO 12/06 12/08 8,000 EA Material 749785 - LBL ESI MVOL LN NR HW APL 0724 #3 …" at bounding box center [220, 461] width 296 height 49
click at [75, 459] on input "checkbox" at bounding box center [89, 463] width 34 height 34
checkbox input "true"
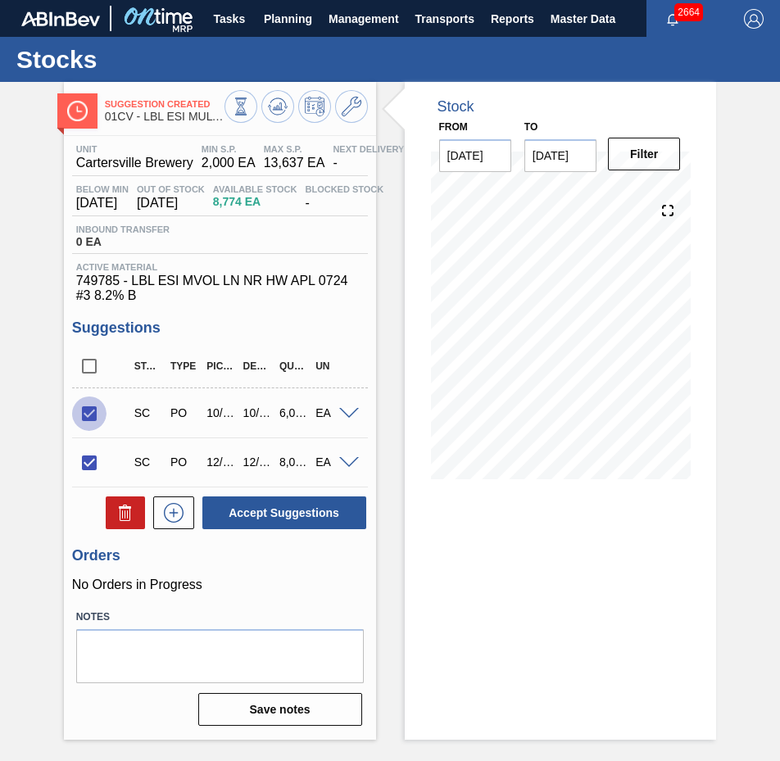
click at [87, 422] on input "checkbox" at bounding box center [89, 413] width 34 height 34
checkbox input "false"
click at [268, 523] on button "Accept Suggestions" at bounding box center [284, 512] width 164 height 33
checkbox input "false"
click at [296, 29] on button "Planning" at bounding box center [288, 18] width 65 height 37
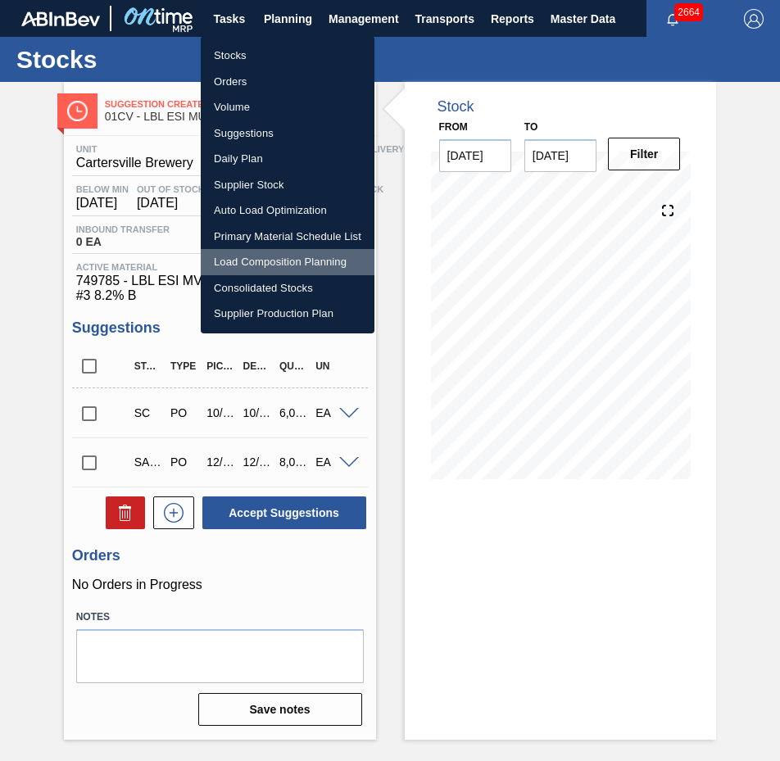
click at [260, 265] on li "Load Composition Planning" at bounding box center [288, 262] width 174 height 26
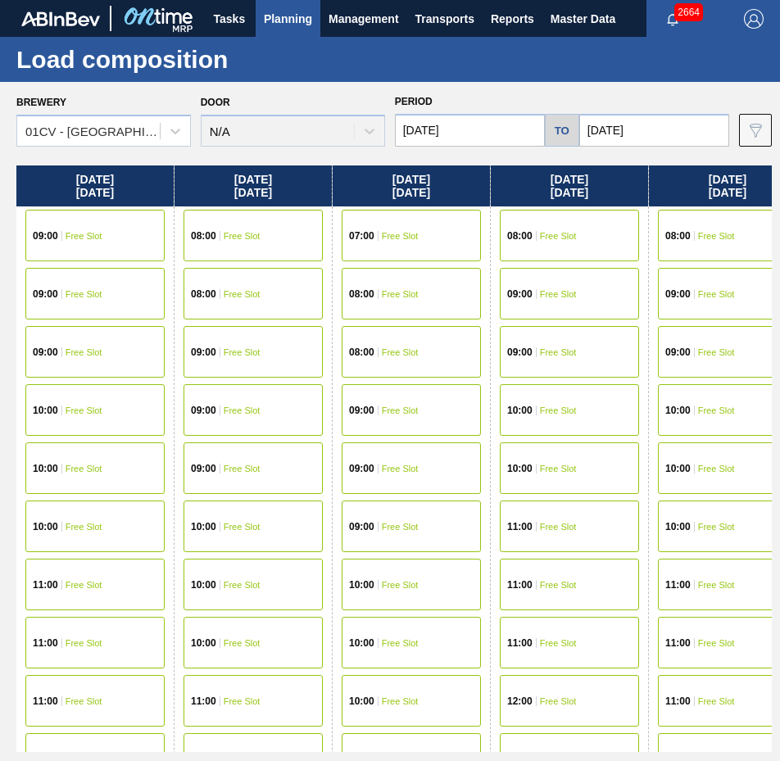
click at [688, 119] on input "[DATE]" at bounding box center [654, 130] width 150 height 33
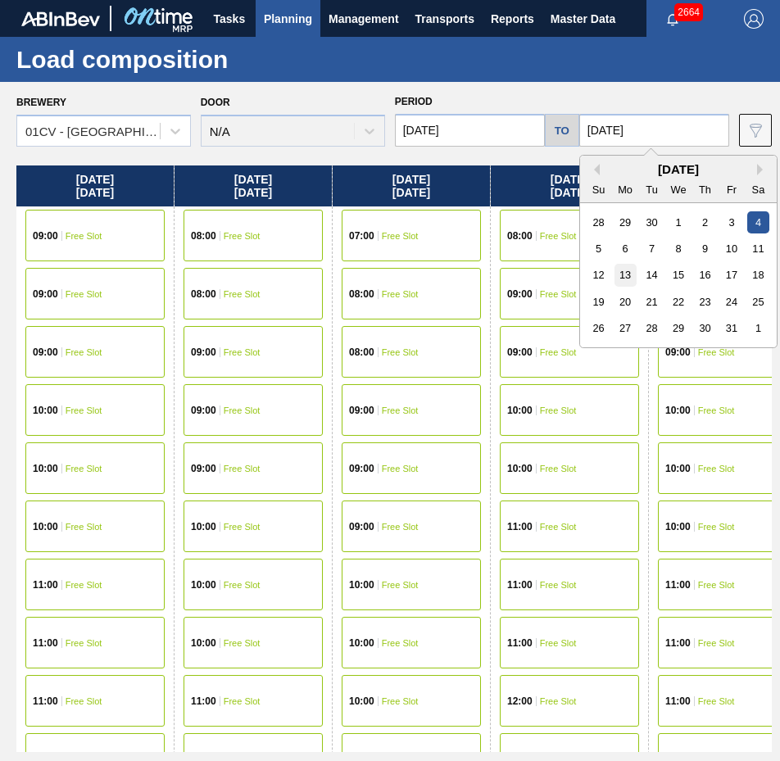
click at [628, 268] on div "13" at bounding box center [624, 275] width 22 height 22
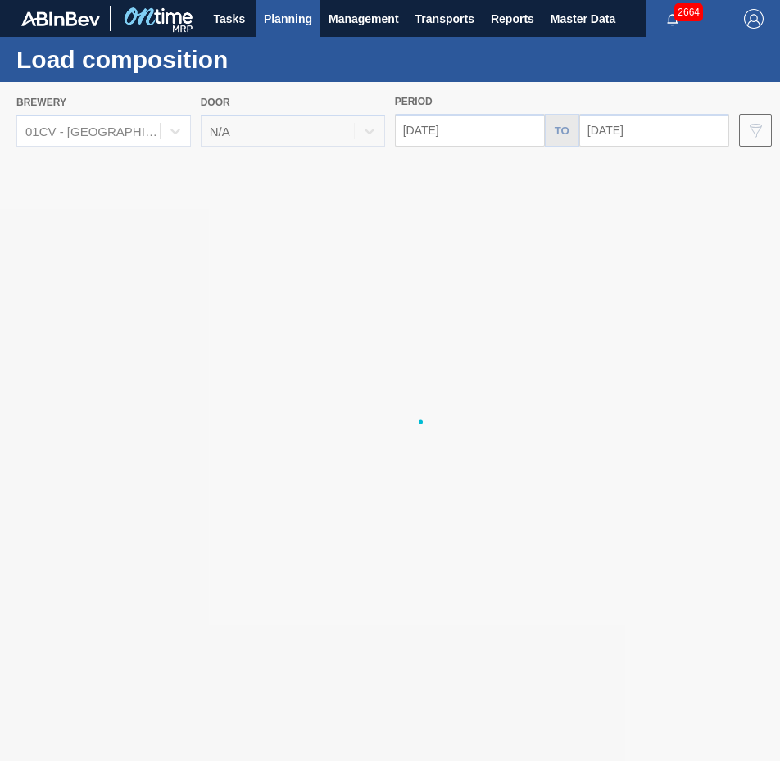
type input "[DATE]"
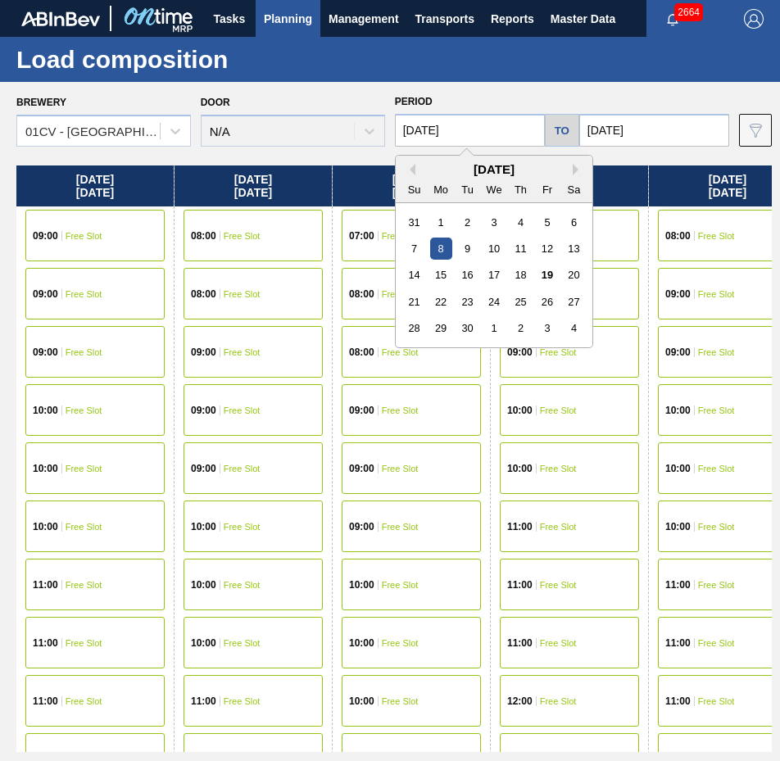
click at [515, 139] on input "[DATE]" at bounding box center [470, 130] width 150 height 33
click at [502, 325] on div "1" at bounding box center [493, 328] width 22 height 22
type input "[DATE]"
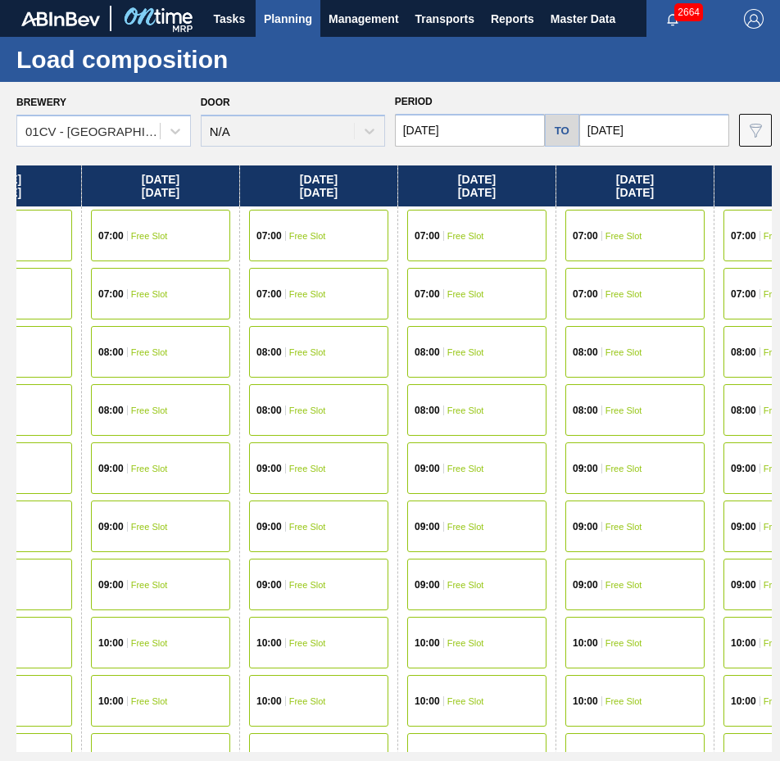
scroll to position [0, 859]
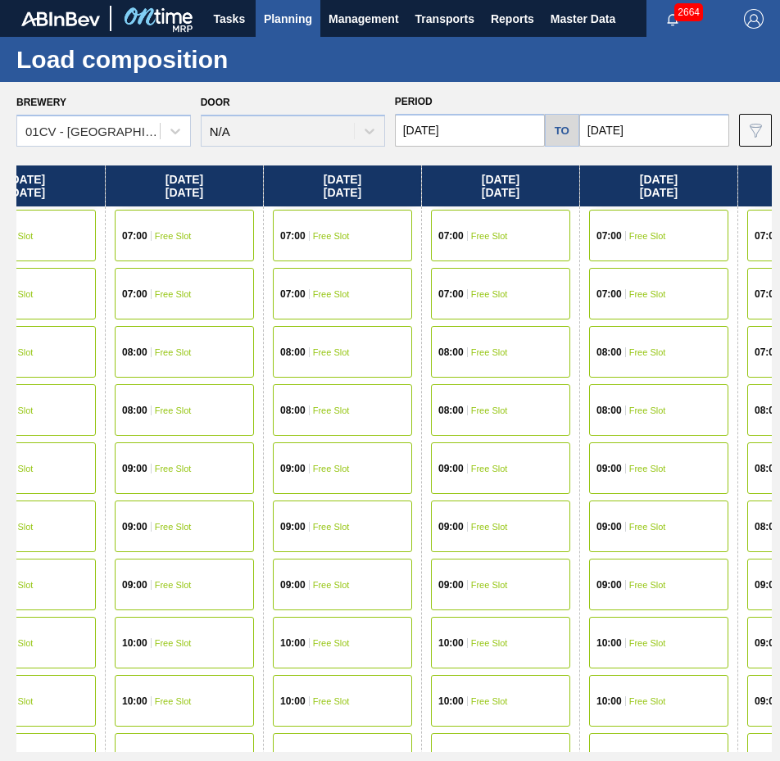
drag, startPoint x: 667, startPoint y: 176, endPoint x: -211, endPoint y: 154, distance: 879.0
click at [0, 0] on html "Tasks Planning Management Transports Reports Master Data [PERSON_NAME] 2664 Mar…" at bounding box center [390, 0] width 780 height 0
drag, startPoint x: 532, startPoint y: 164, endPoint x: 192, endPoint y: 168, distance: 339.1
click at [192, 168] on div "Brewery 01CV - [GEOGRAPHIC_DATA] Brewery Door N/A Period [DATE] to [DATE] Data …" at bounding box center [390, 421] width 780 height 678
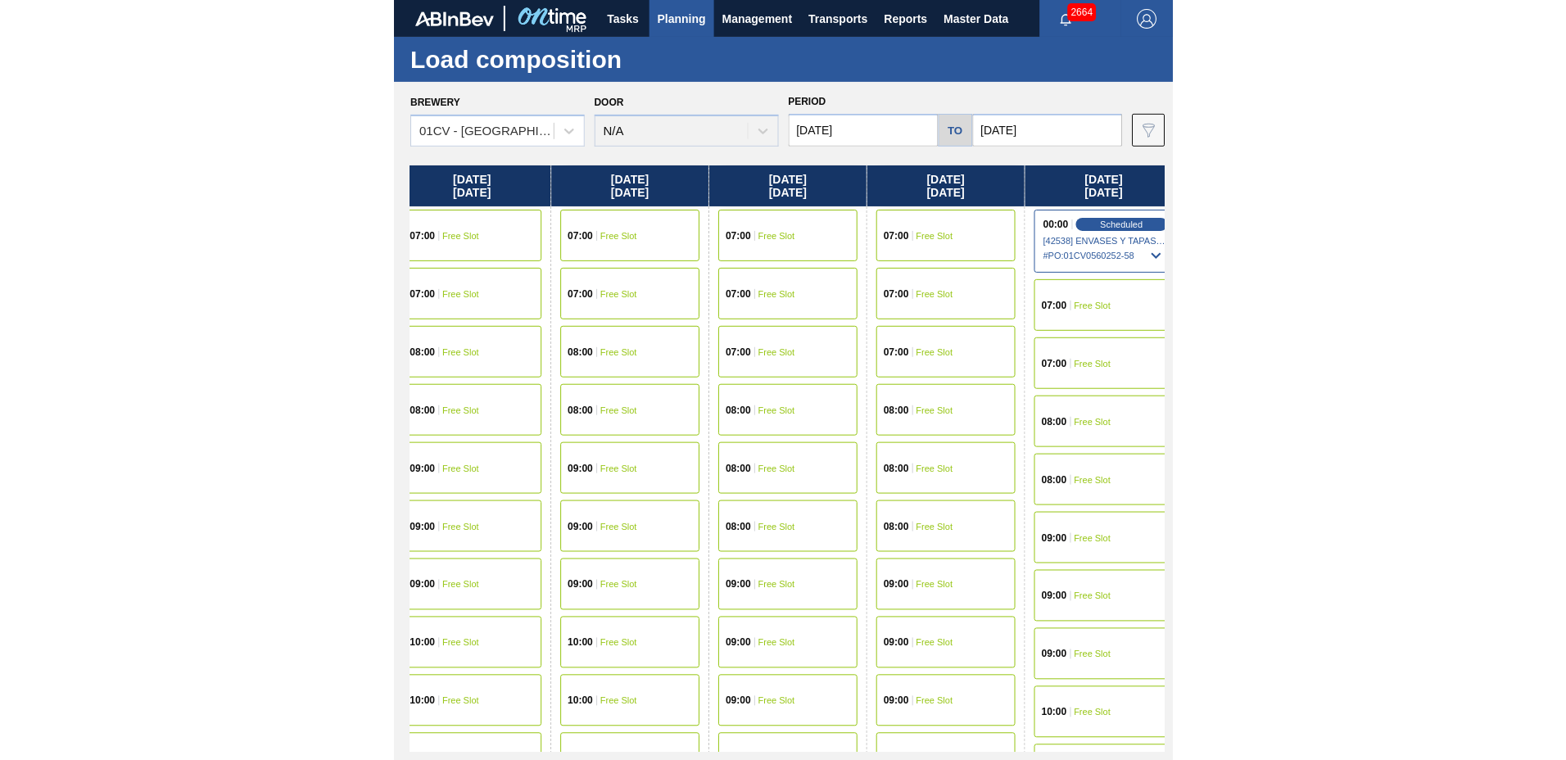
scroll to position [0, 1300]
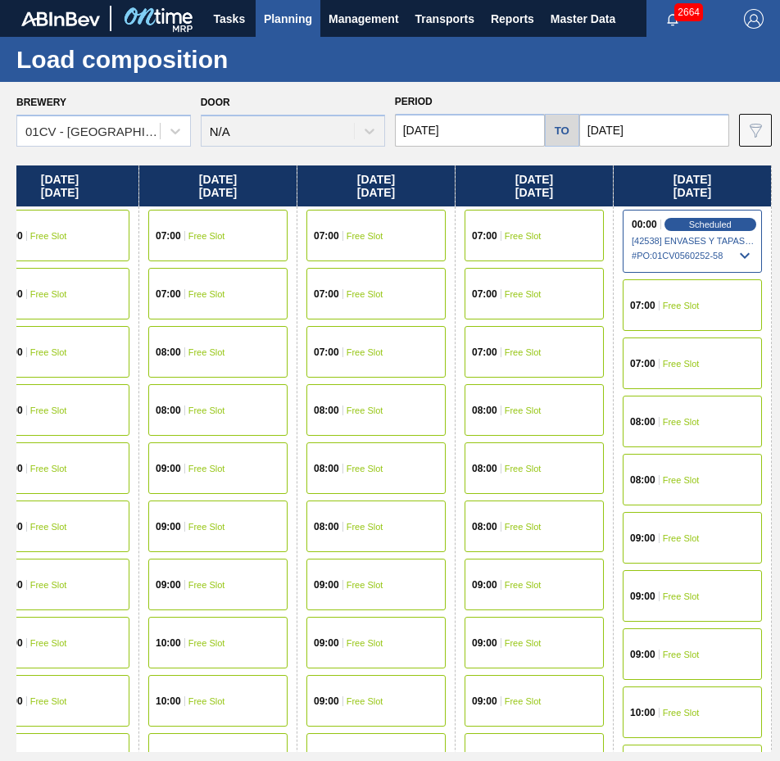
drag, startPoint x: 663, startPoint y: 188, endPoint x: 168, endPoint y: 183, distance: 494.7
click at [168, 183] on div "[DATE] 00:00 Scheduled [41902] ENVASES Y TAPAS MODELO S A DE - 0008257397 # PO …" at bounding box center [393, 458] width 755 height 586
click at [704, 372] on div "07:00 Free Slot" at bounding box center [691, 363] width 139 height 52
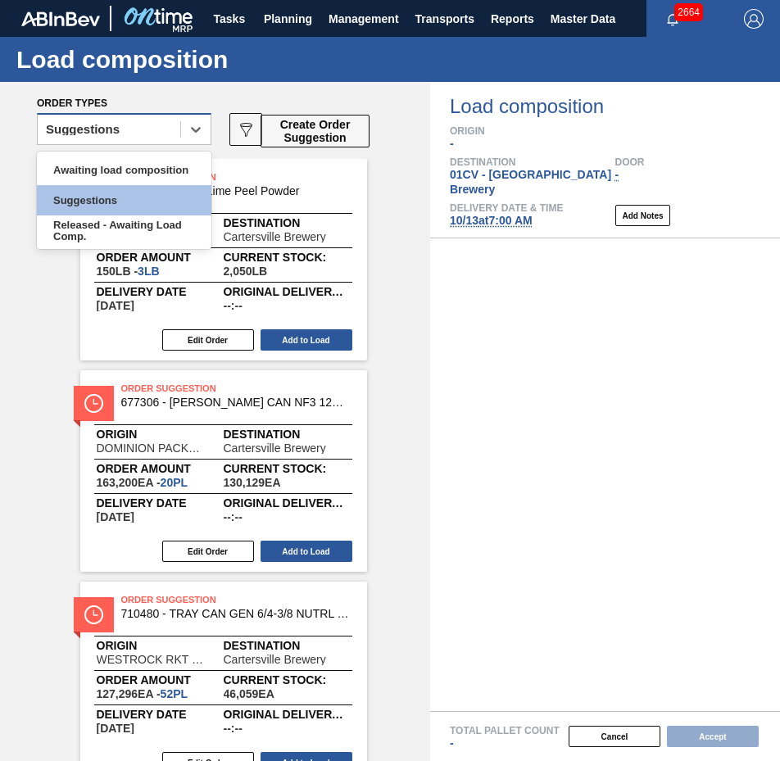
click at [140, 121] on div "Suggestions" at bounding box center [109, 130] width 143 height 24
click at [131, 174] on div "Awaiting load composition" at bounding box center [124, 170] width 174 height 30
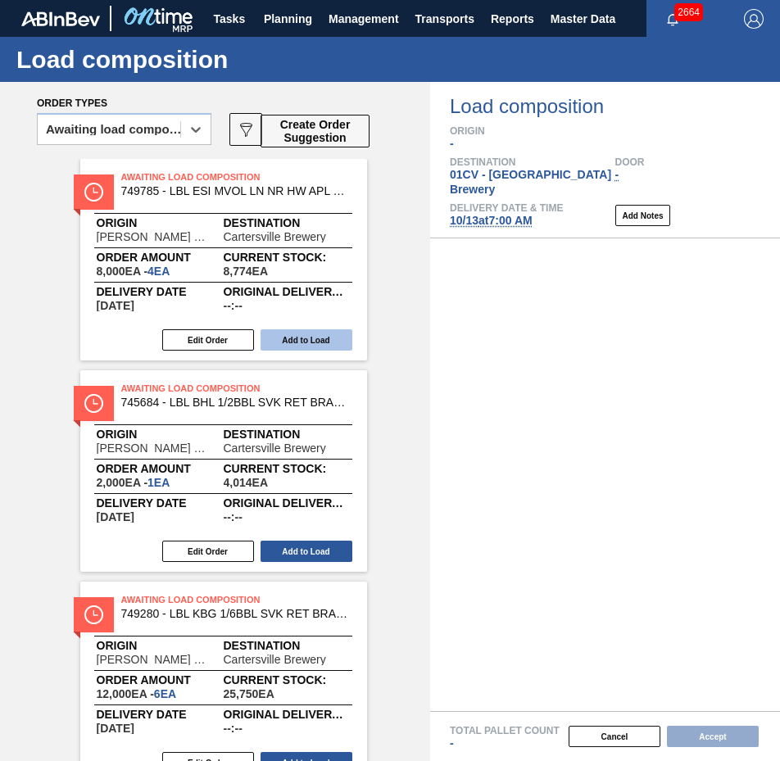
click at [319, 333] on button "Add to Load" at bounding box center [306, 339] width 92 height 21
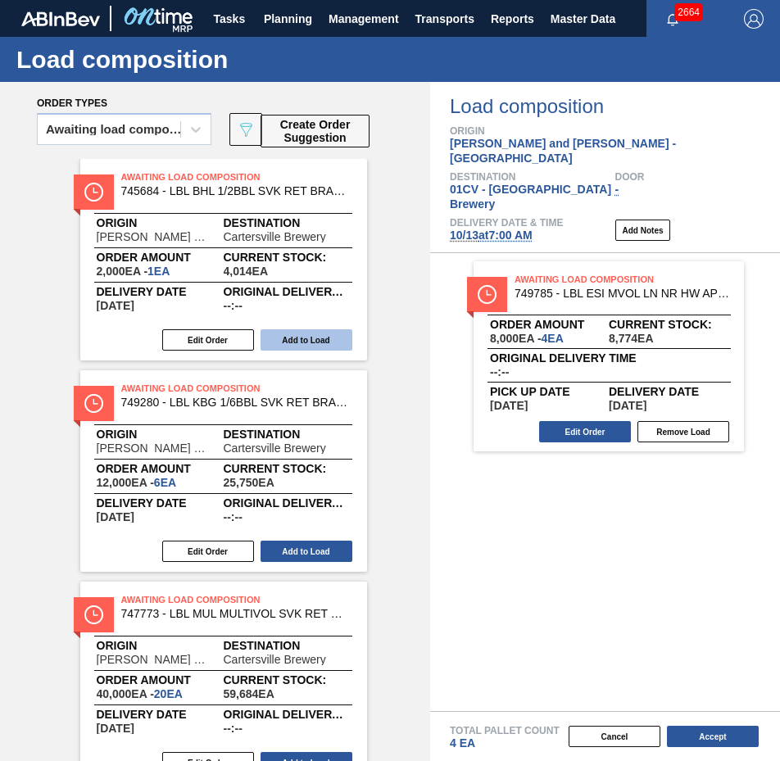
click at [319, 333] on button "Add to Load" at bounding box center [306, 339] width 92 height 21
click at [319, 541] on button "Add to Load" at bounding box center [306, 551] width 92 height 21
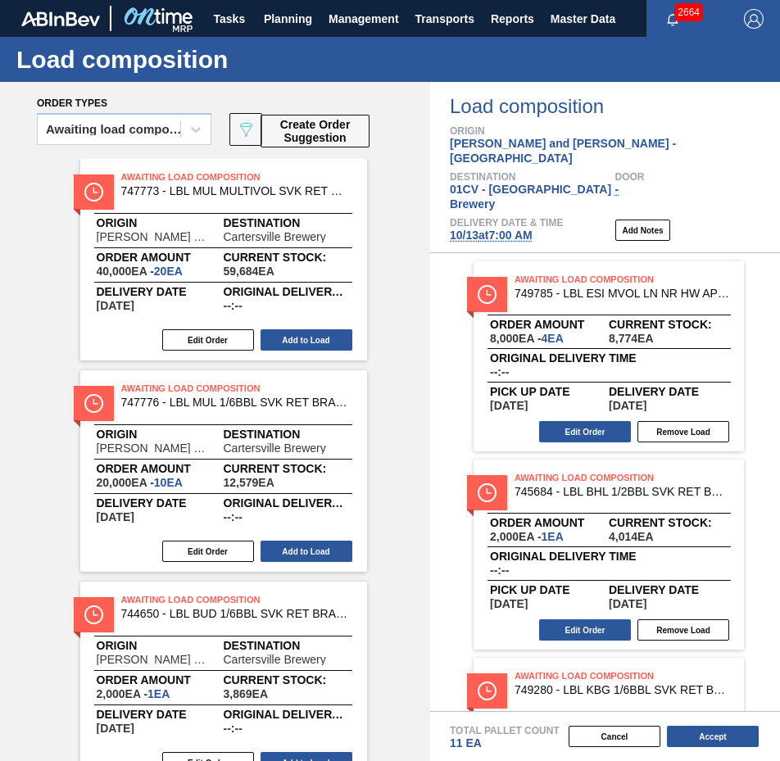
click at [319, 333] on button "Add to Load" at bounding box center [306, 339] width 92 height 21
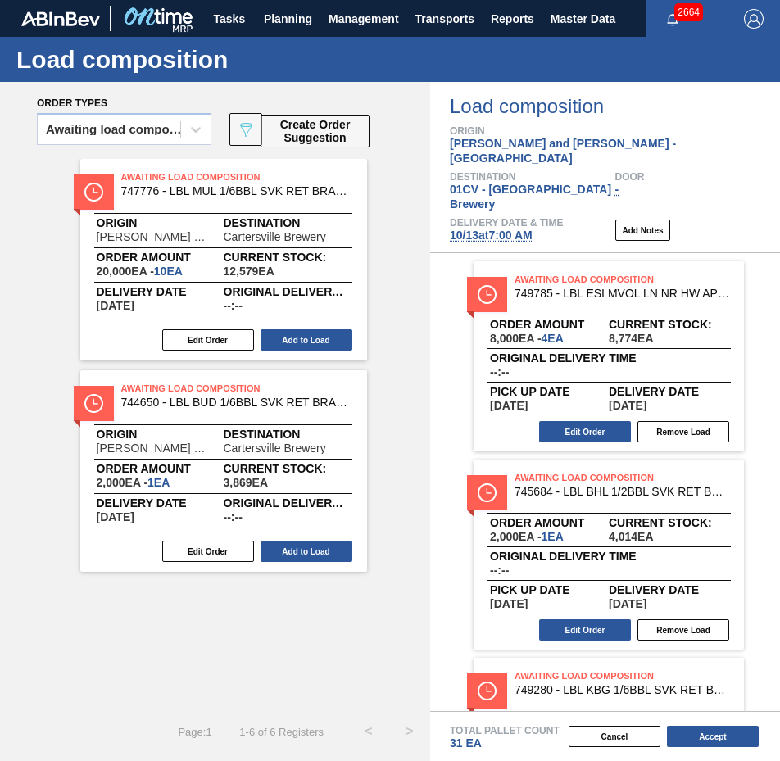
click at [319, 333] on button "Add to Load" at bounding box center [306, 339] width 92 height 21
click at [319, 541] on button "Add to Load" at bounding box center [306, 551] width 92 height 21
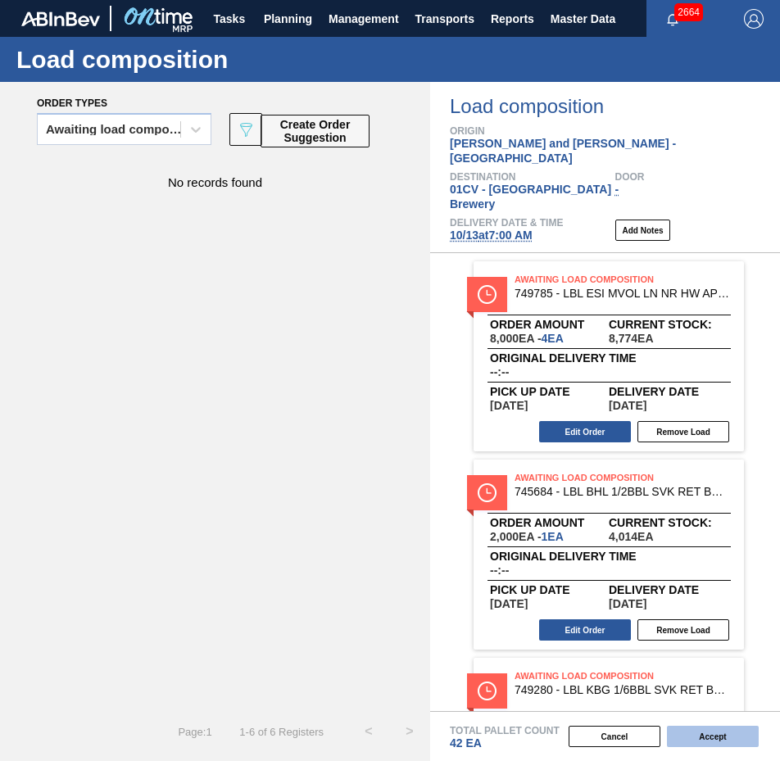
click at [693, 730] on button "Accept" at bounding box center [713, 736] width 92 height 21
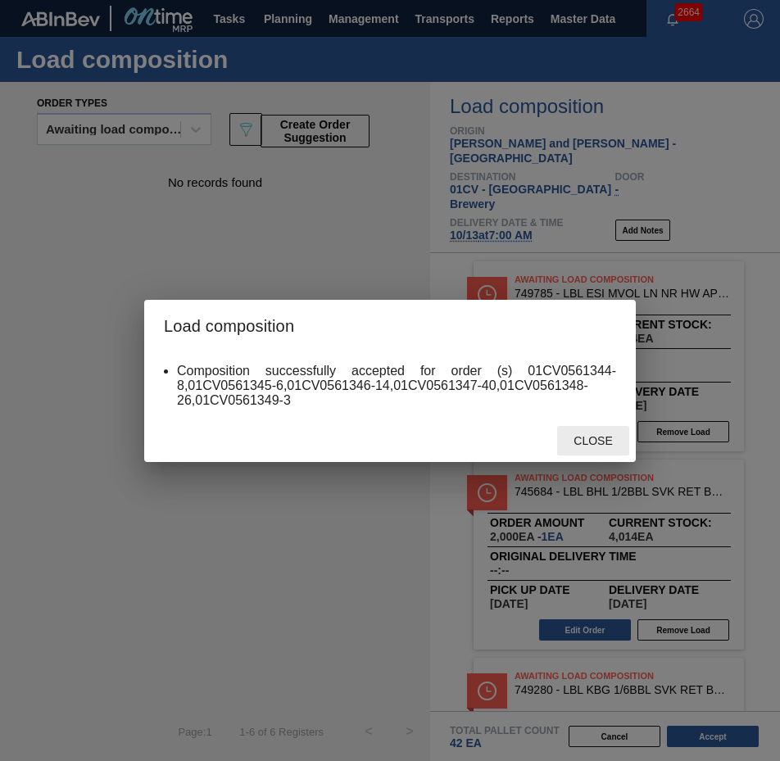
click at [577, 450] on div "Close" at bounding box center [593, 441] width 72 height 30
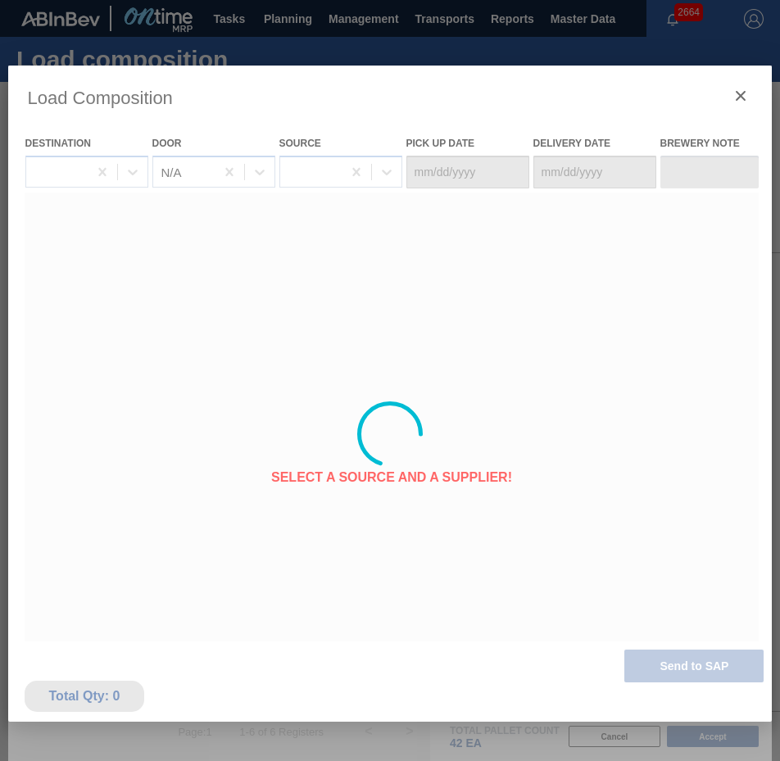
type Date "[DATE]"
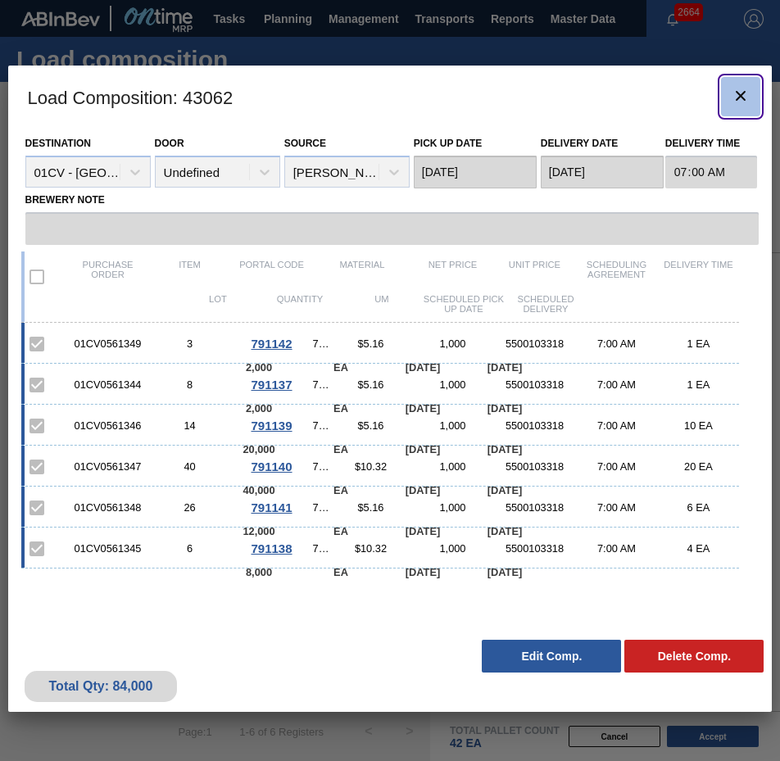
click at [740, 88] on icon "botão de ícone" at bounding box center [741, 96] width 20 height 20
